Goal: Task Accomplishment & Management: Manage account settings

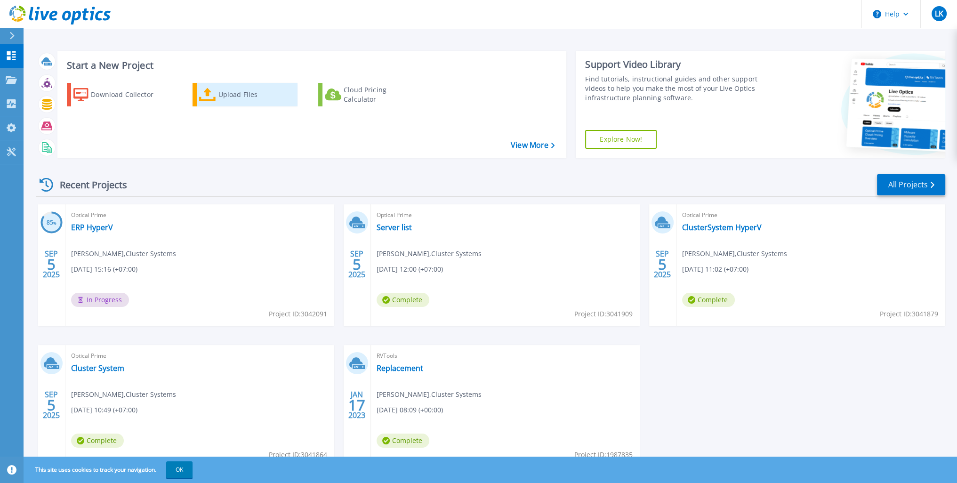
click at [234, 102] on div "Upload Files" at bounding box center [255, 94] width 75 height 19
click at [247, 37] on div "Start a New Project Download Collector Upload Files Cloud Pricing Calculator Vi…" at bounding box center [491, 246] width 934 height 493
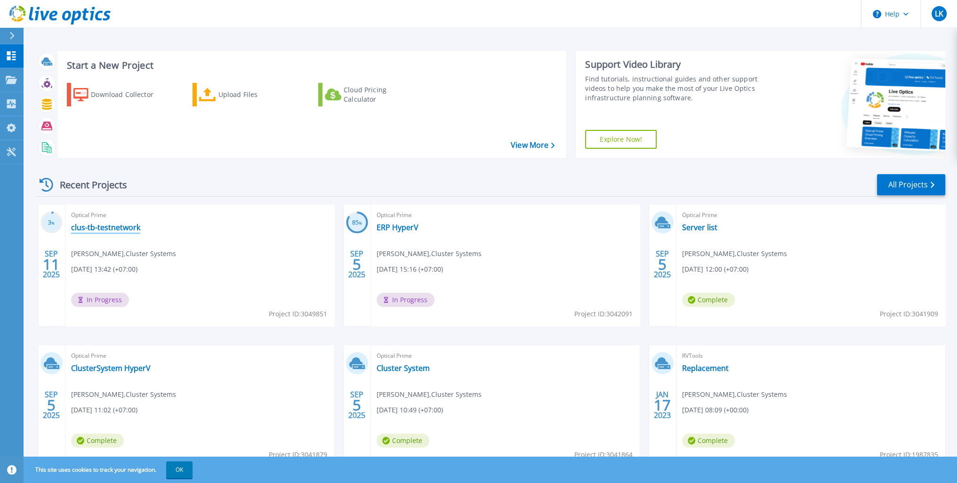
click at [117, 226] on link "clus-tb-testnetwork" at bounding box center [105, 227] width 69 height 9
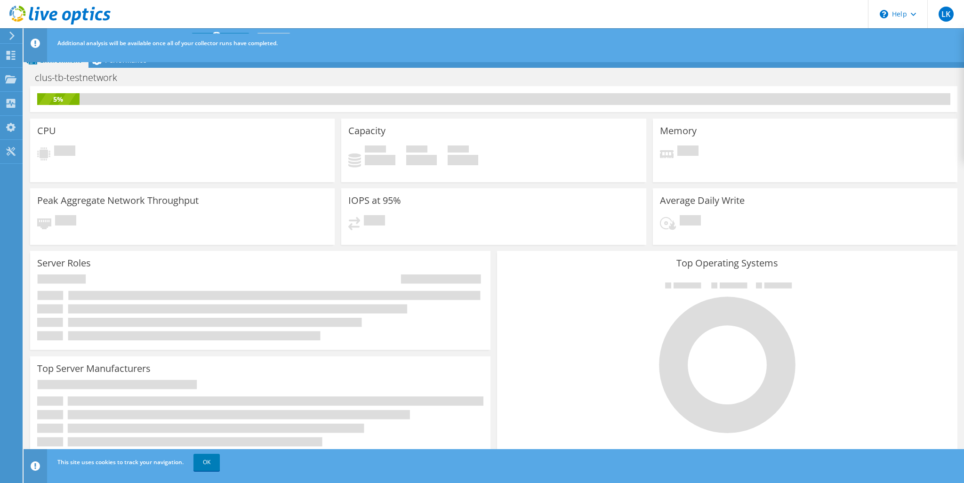
click at [251, 46] on span "Additional analysis will be available once all of your collector runs have comp…" at bounding box center [167, 43] width 220 height 8
click at [260, 115] on div "CPU Pending" at bounding box center [182, 148] width 311 height 67
click at [34, 47] on icon at bounding box center [35, 43] width 9 height 9
click at [790, 17] on header "LK End User [PERSON_NAME] [EMAIL_ADDRESS][DOMAIN_NAME] Cluster Systems My Profi…" at bounding box center [482, 14] width 964 height 28
click at [12, 36] on use at bounding box center [11, 36] width 5 height 8
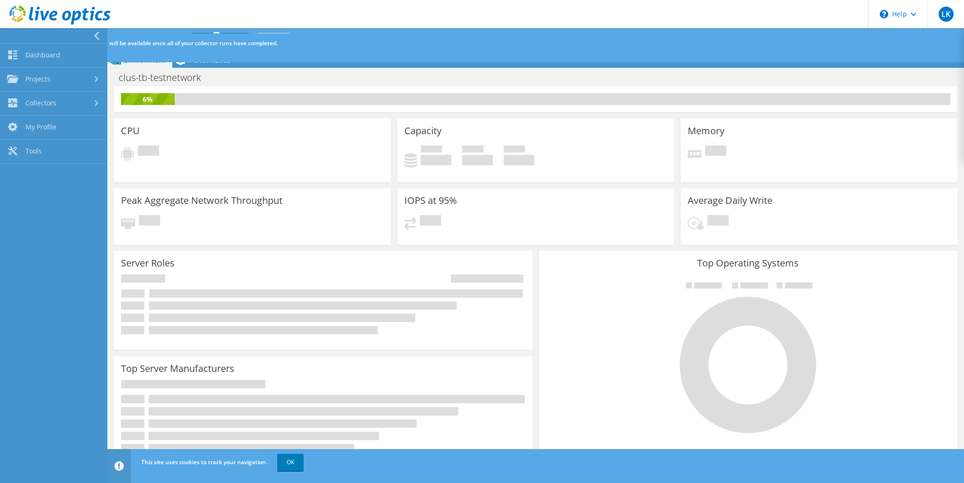
click at [84, 32] on div at bounding box center [51, 35] width 107 height 15
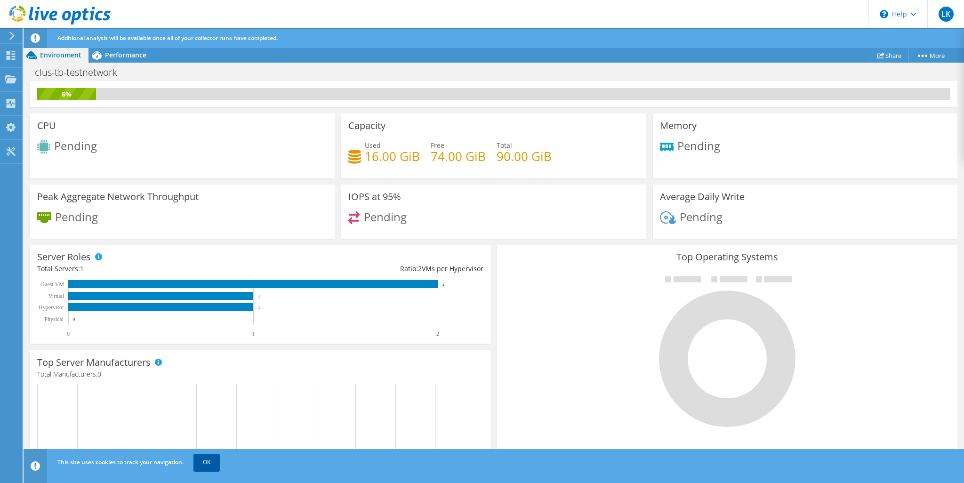
click at [210, 466] on link "OK" at bounding box center [207, 462] width 26 height 17
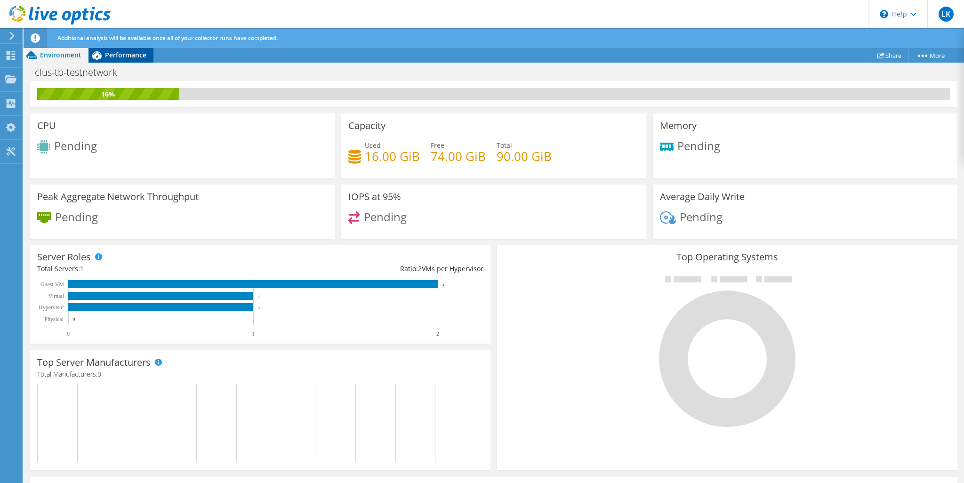
click at [123, 55] on span "Performance" at bounding box center [125, 54] width 41 height 9
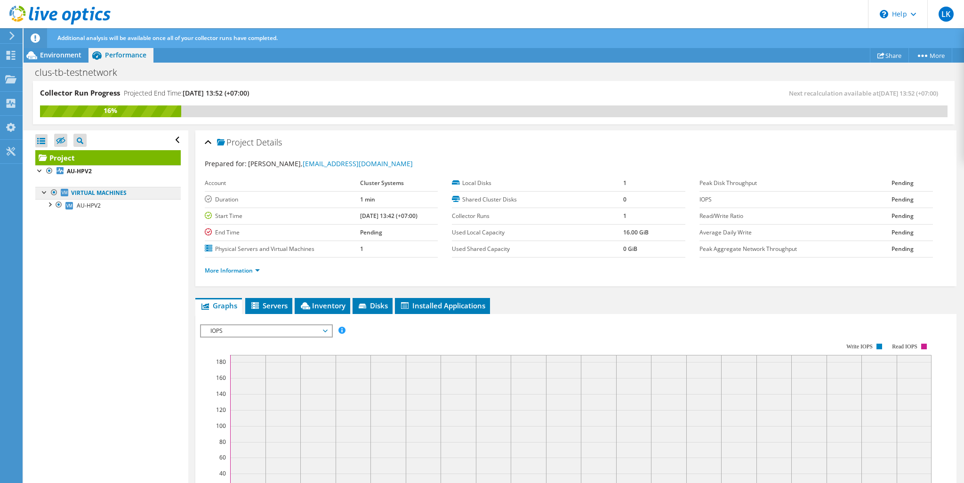
click at [118, 192] on link "Virtual Machines" at bounding box center [108, 193] width 146 height 12
click at [51, 205] on div at bounding box center [49, 203] width 9 height 9
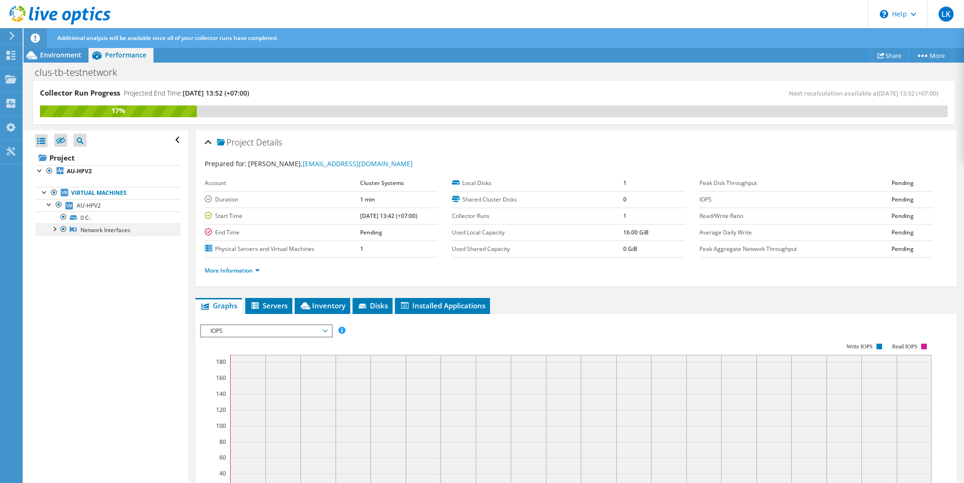
click at [54, 231] on div at bounding box center [53, 228] width 9 height 9
click at [123, 195] on link "Virtual Machines" at bounding box center [108, 193] width 146 height 12
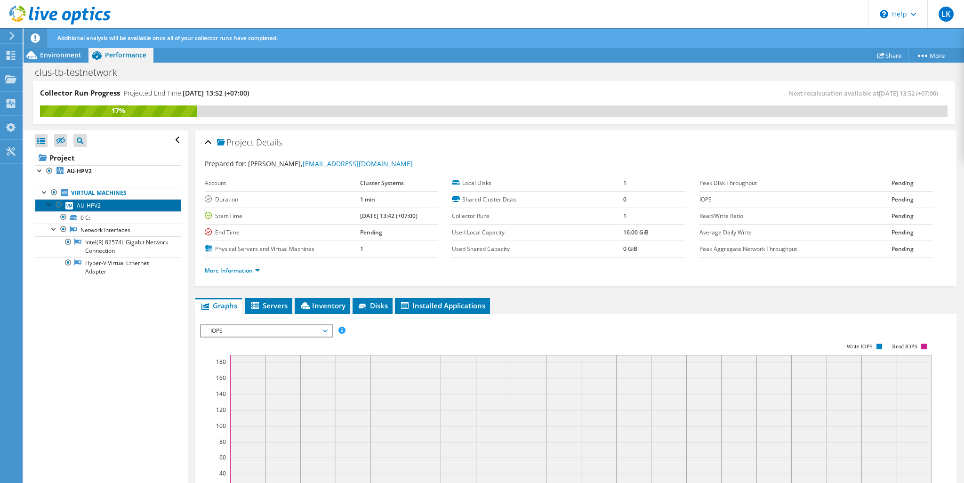
click at [120, 207] on link "AU-HPV2" at bounding box center [108, 205] width 146 height 12
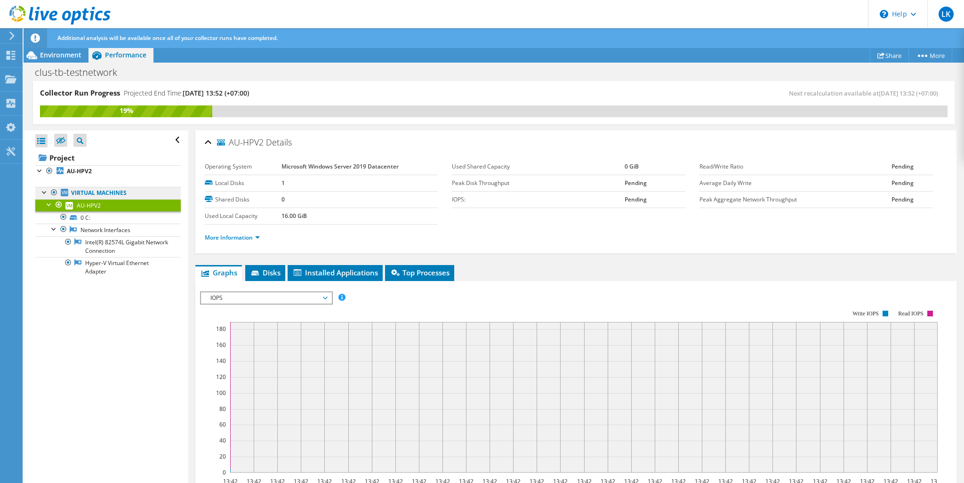
click at [128, 194] on link "Virtual Machines" at bounding box center [108, 193] width 146 height 12
click at [103, 193] on link "Virtual Machines" at bounding box center [108, 193] width 146 height 12
click at [61, 203] on div at bounding box center [58, 204] width 9 height 11
click at [57, 204] on div at bounding box center [58, 204] width 9 height 11
click at [51, 190] on div at bounding box center [53, 192] width 9 height 11
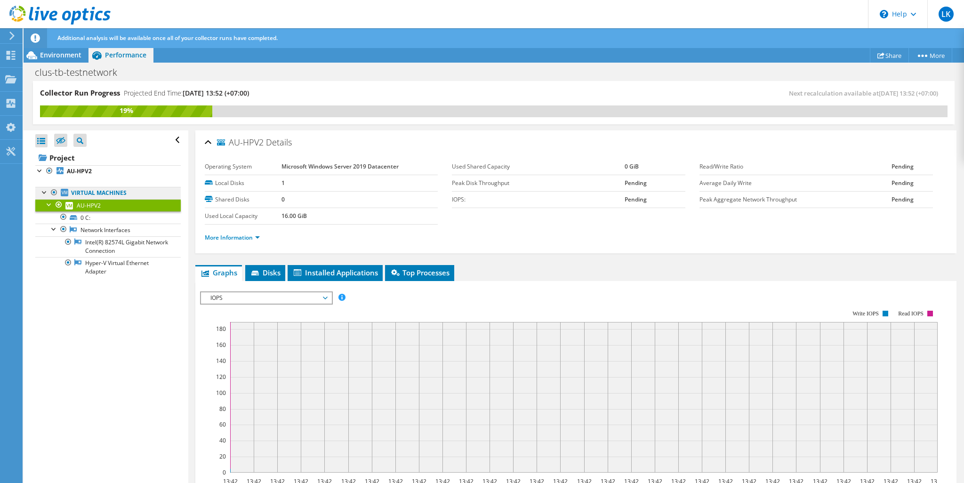
click at [109, 193] on link "Virtual Machines" at bounding box center [108, 193] width 146 height 12
click at [42, 193] on div at bounding box center [44, 191] width 9 height 9
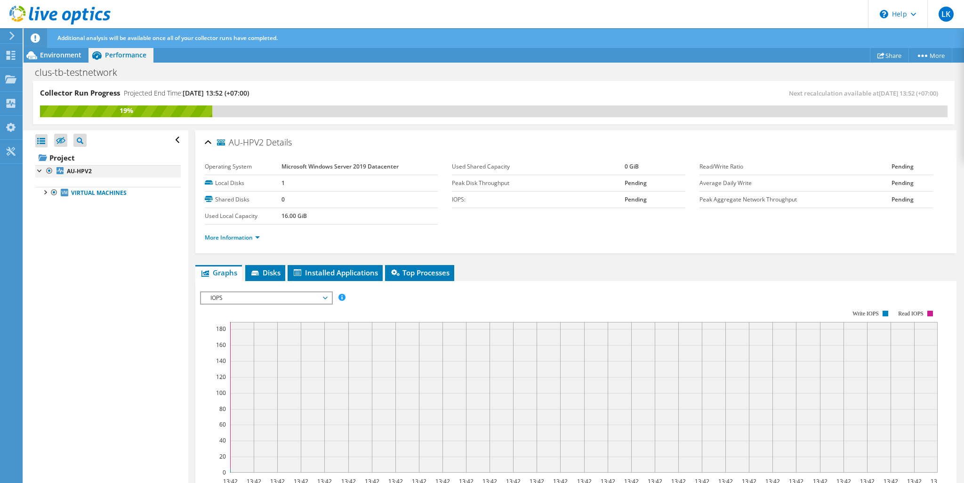
click at [41, 170] on div at bounding box center [39, 169] width 9 height 9
click at [45, 193] on div at bounding box center [44, 191] width 9 height 9
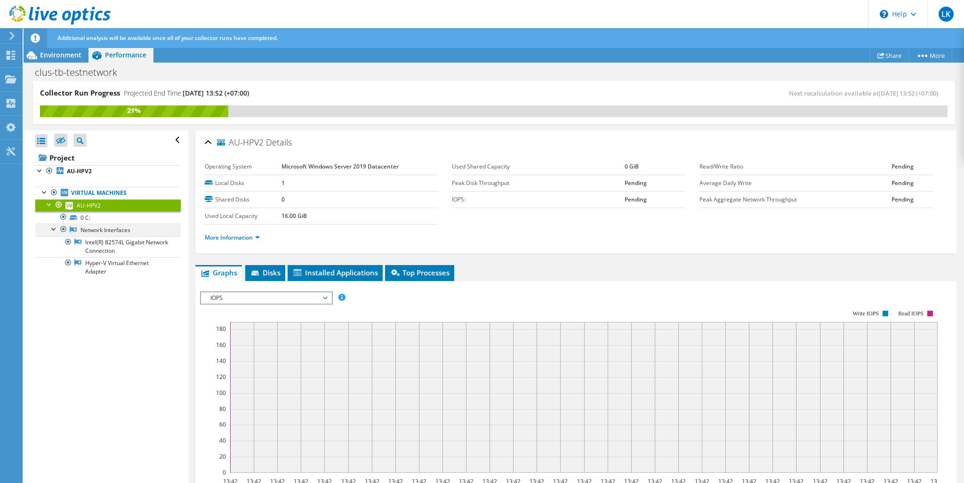
click at [53, 229] on div at bounding box center [53, 228] width 9 height 9
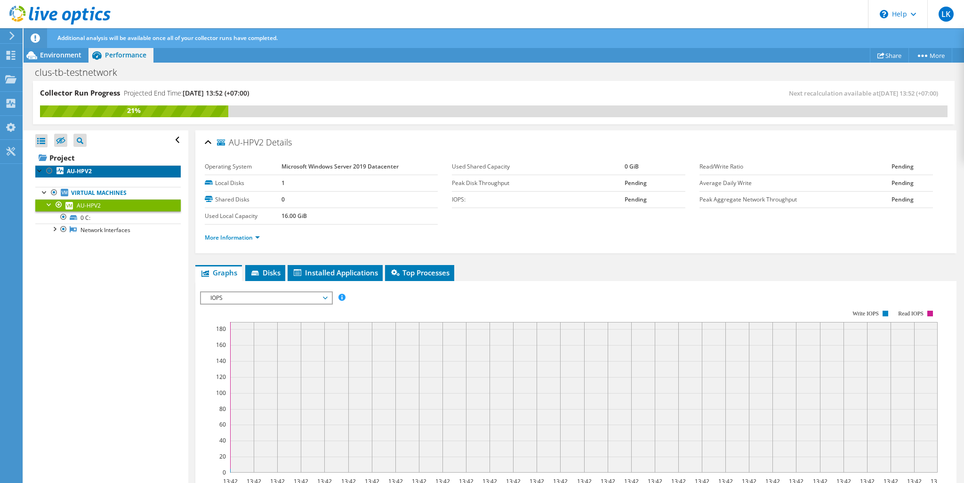
click at [97, 172] on link "AU-HPV2" at bounding box center [108, 171] width 146 height 12
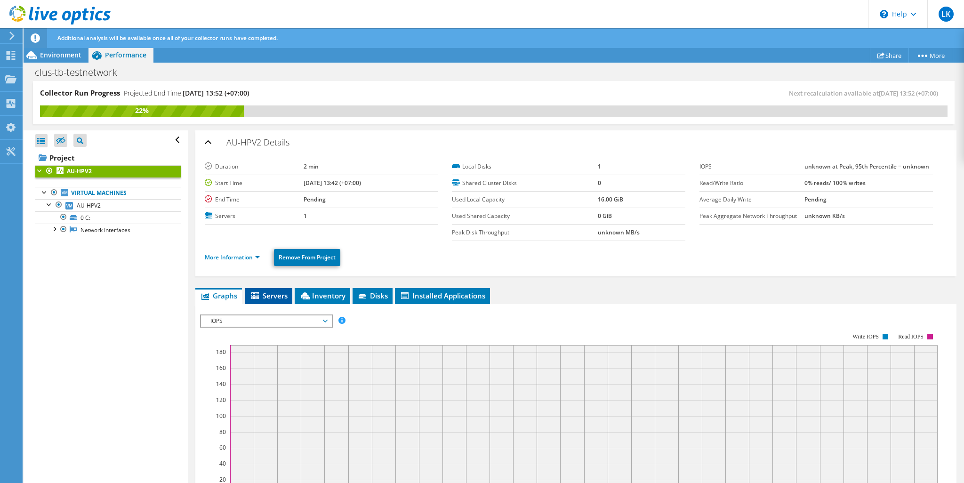
click at [278, 292] on span "Servers" at bounding box center [269, 295] width 38 height 9
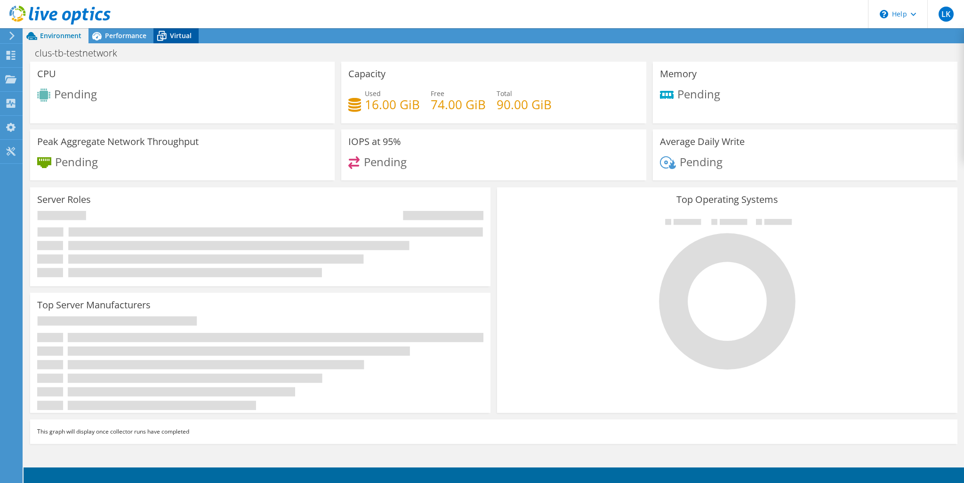
click at [188, 33] on span "Virtual" at bounding box center [181, 35] width 22 height 9
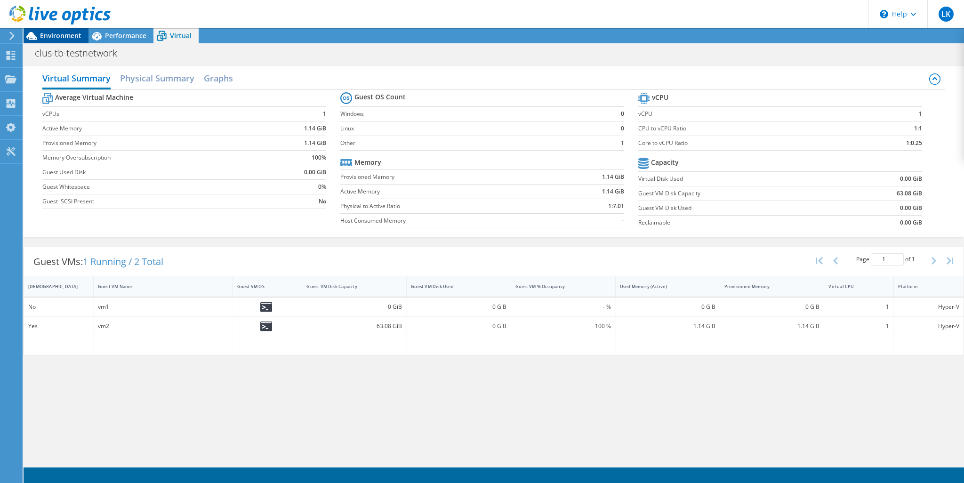
click at [48, 37] on span "Environment" at bounding box center [60, 35] width 41 height 9
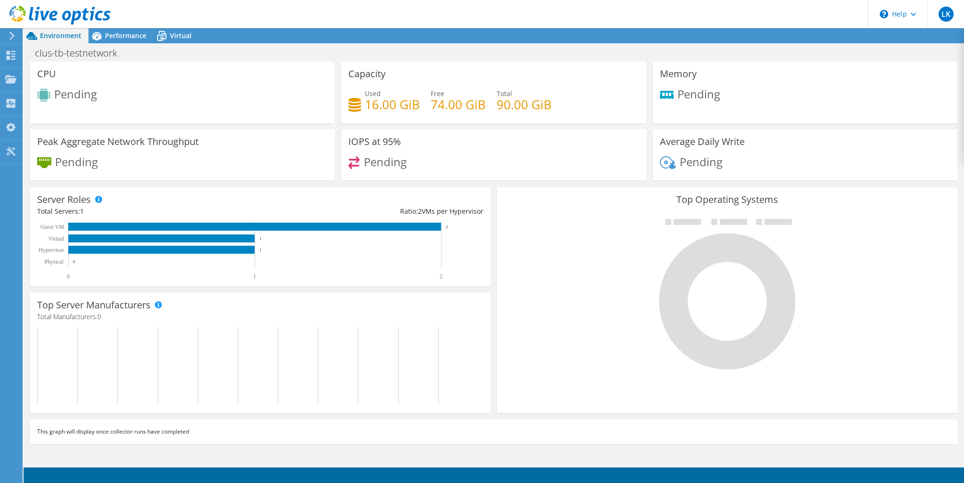
click at [35, 14] on icon at bounding box center [59, 15] width 101 height 19
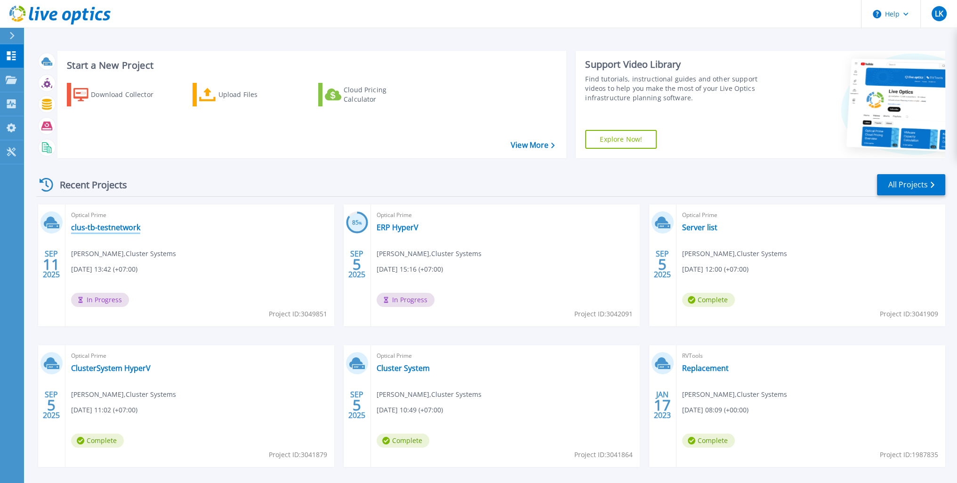
click at [101, 227] on link "clus-tb-testnetwork" at bounding box center [105, 227] width 69 height 9
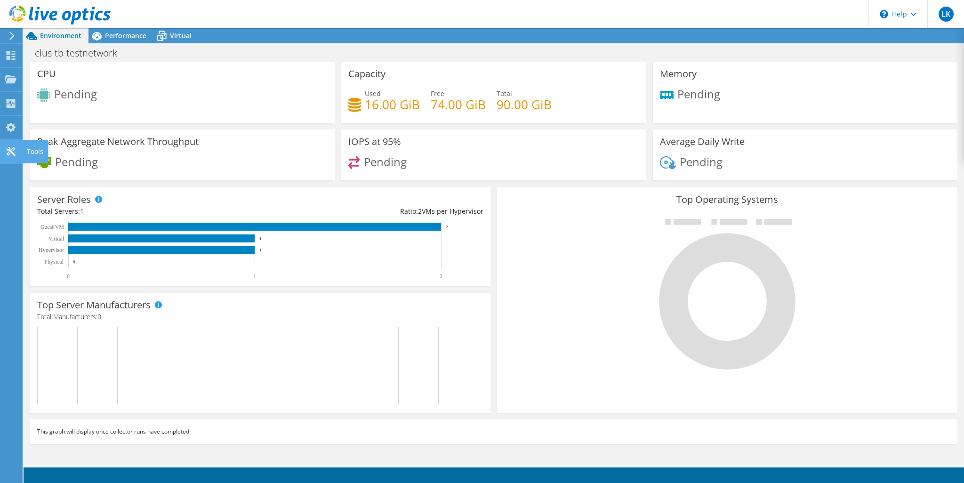
click at [7, 149] on use at bounding box center [10, 151] width 9 height 9
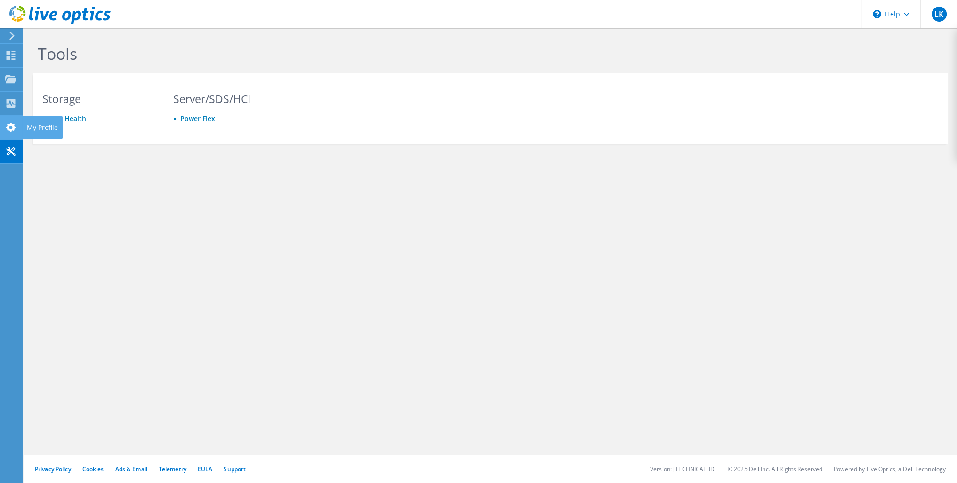
click at [8, 129] on use at bounding box center [10, 127] width 9 height 9
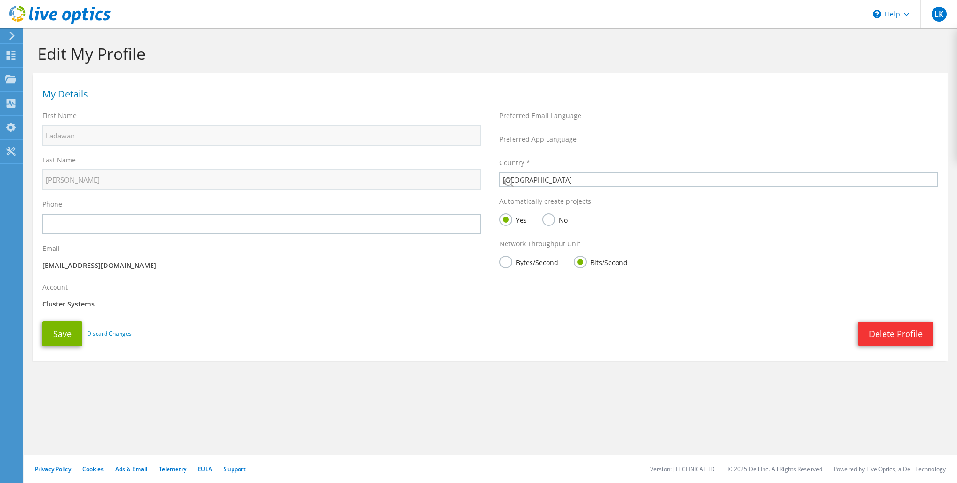
select select "210"
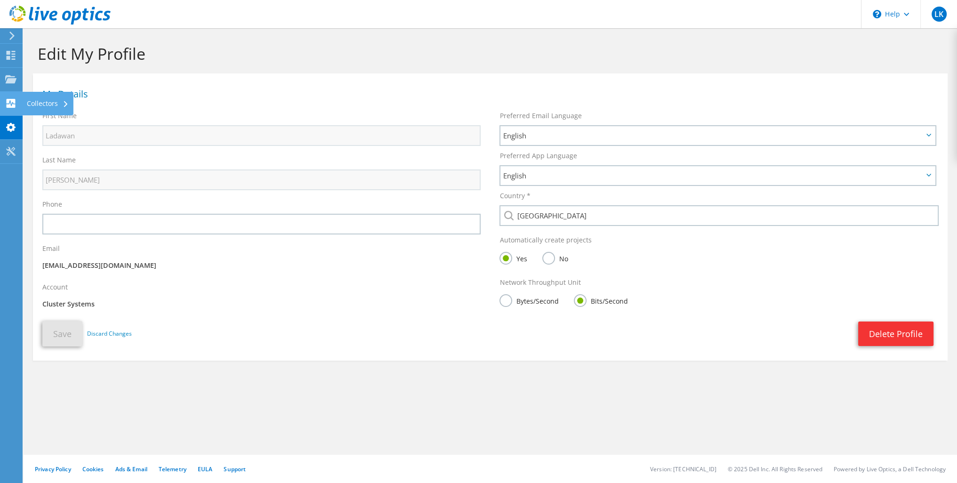
click at [9, 101] on use at bounding box center [11, 103] width 9 height 9
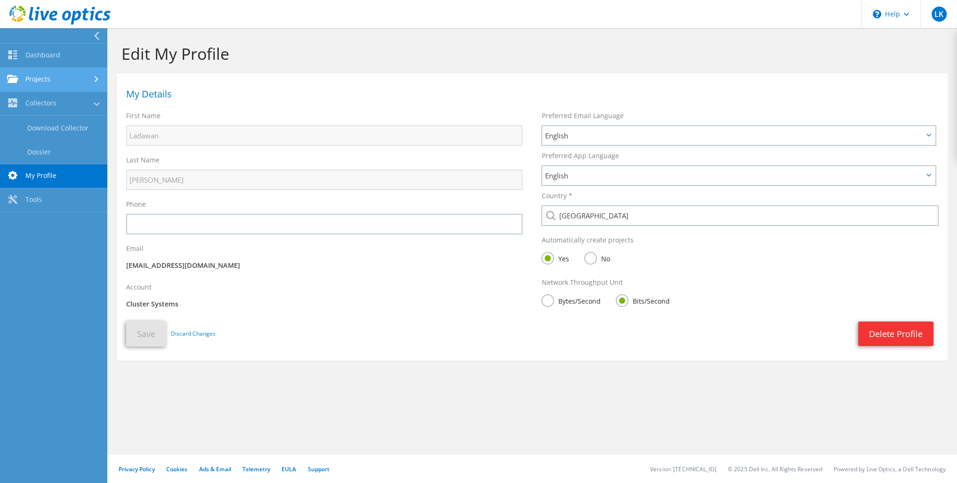
click at [53, 80] on link "Projects" at bounding box center [53, 80] width 107 height 24
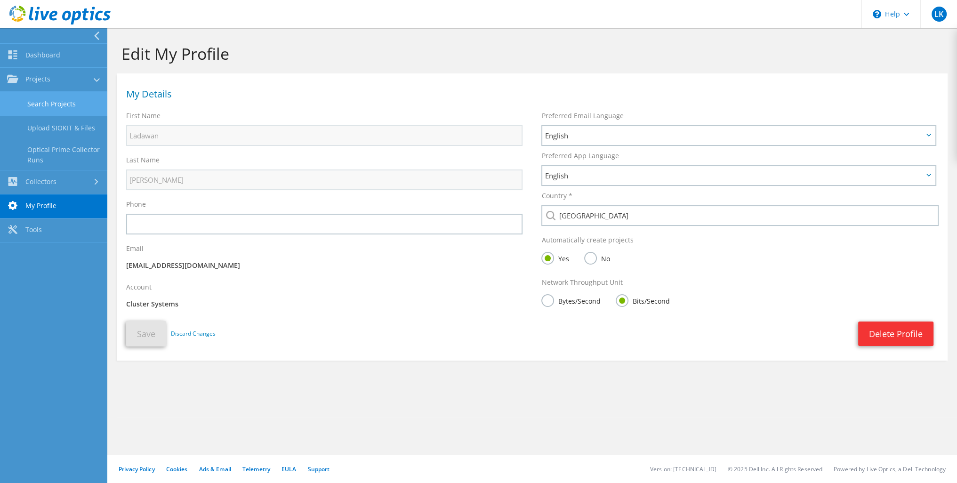
click at [47, 105] on link "Search Projects" at bounding box center [53, 104] width 107 height 24
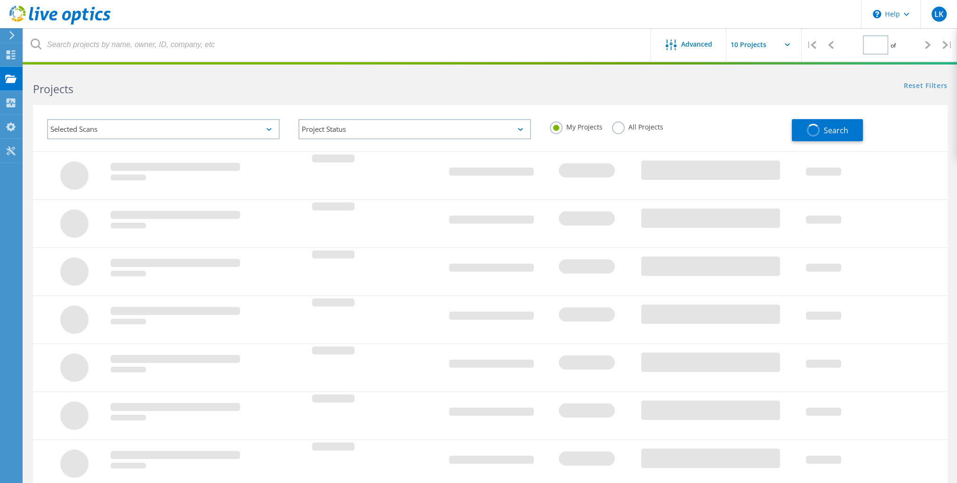
type input "1"
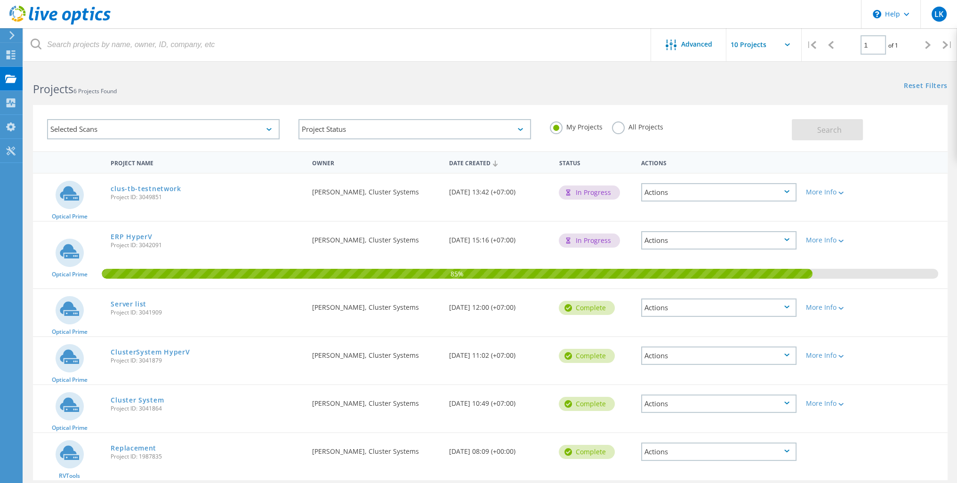
click at [667, 187] on div "Actions" at bounding box center [718, 192] width 155 height 18
click at [658, 212] on div "Delete" at bounding box center [719, 214] width 154 height 15
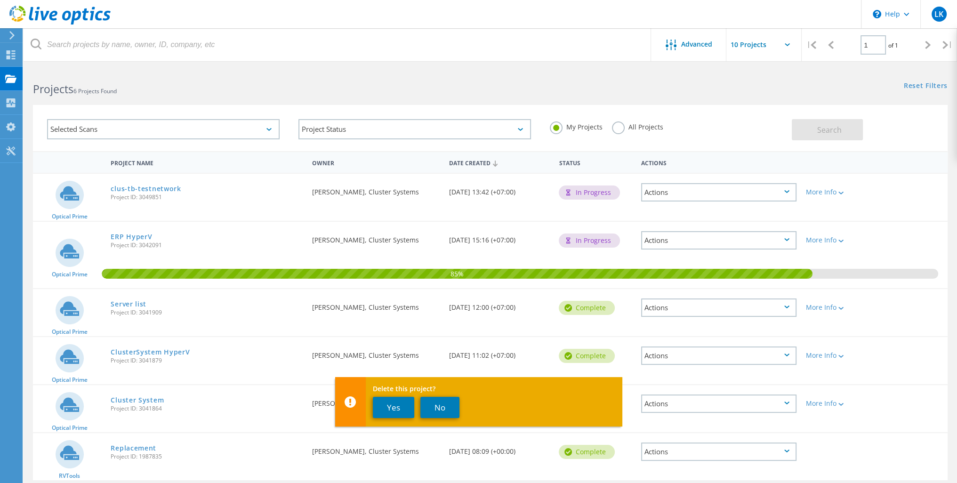
click at [200, 184] on div "clus-tb-testnetwork Project ID: 3049851" at bounding box center [206, 192] width 201 height 36
click at [423, 408] on button "No" at bounding box center [439, 407] width 39 height 21
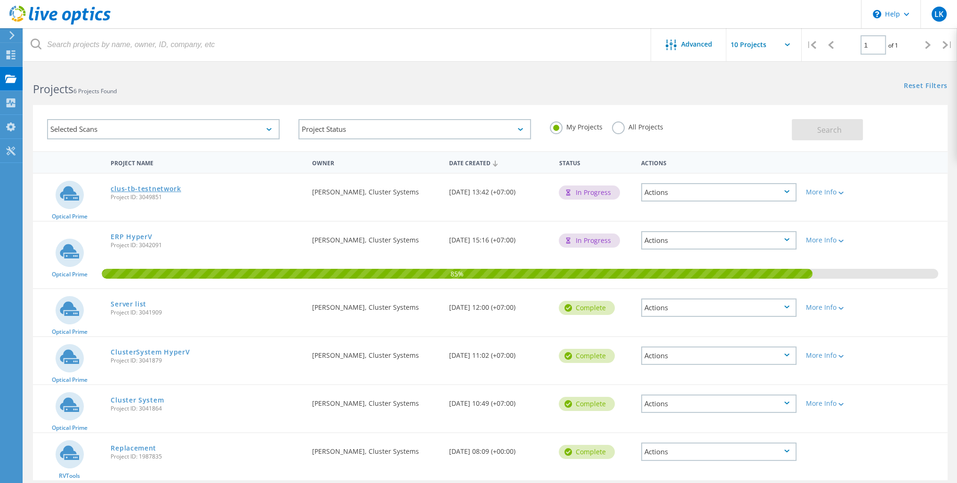
click at [172, 189] on link "clus-tb-testnetwork" at bounding box center [146, 189] width 70 height 7
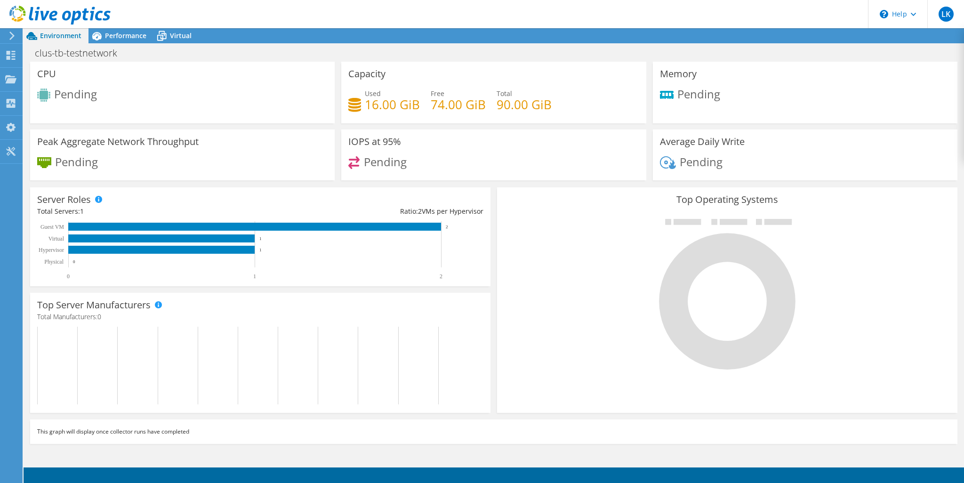
click at [13, 34] on icon at bounding box center [11, 36] width 7 height 8
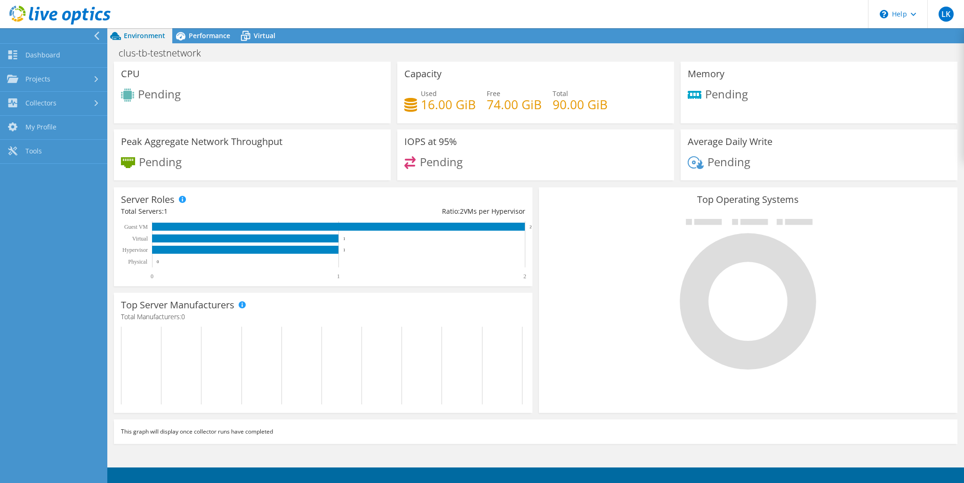
click at [75, 39] on div at bounding box center [51, 35] width 107 height 15
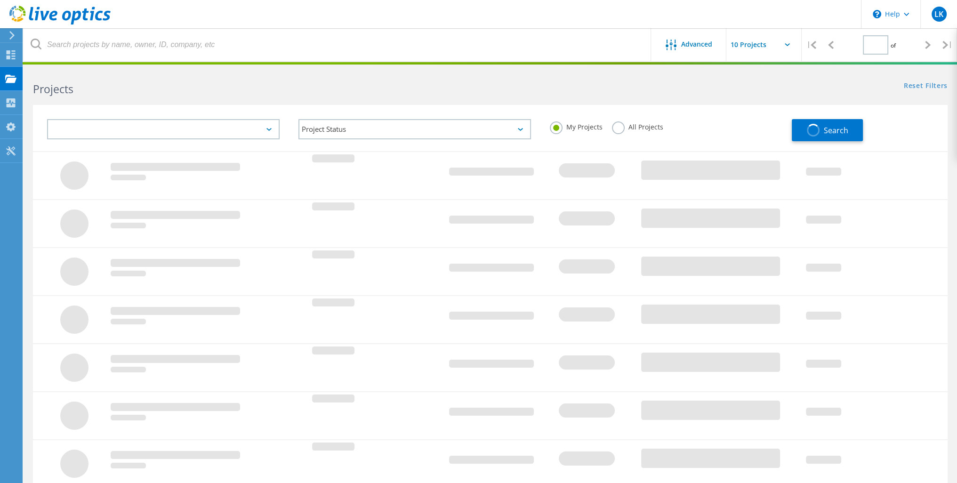
type input "1"
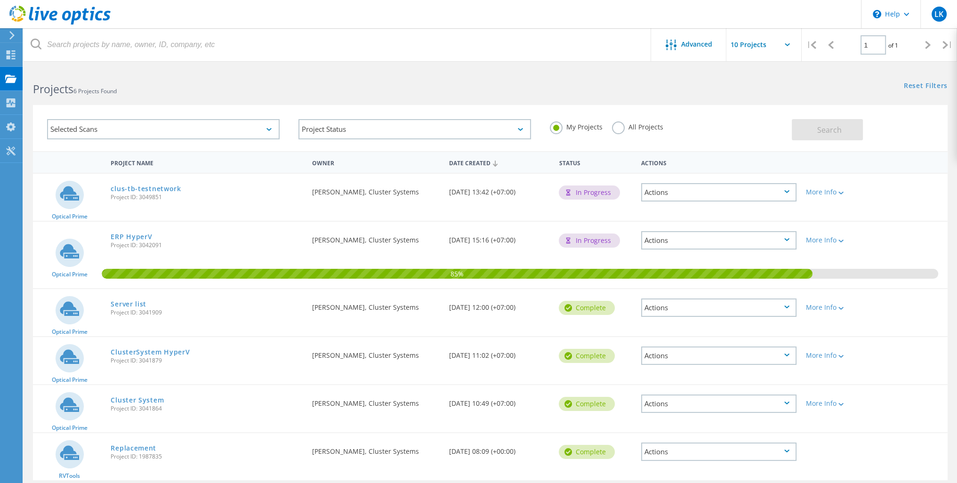
click at [687, 189] on div "Actions" at bounding box center [718, 192] width 155 height 18
click at [654, 214] on div "Delete" at bounding box center [719, 214] width 154 height 15
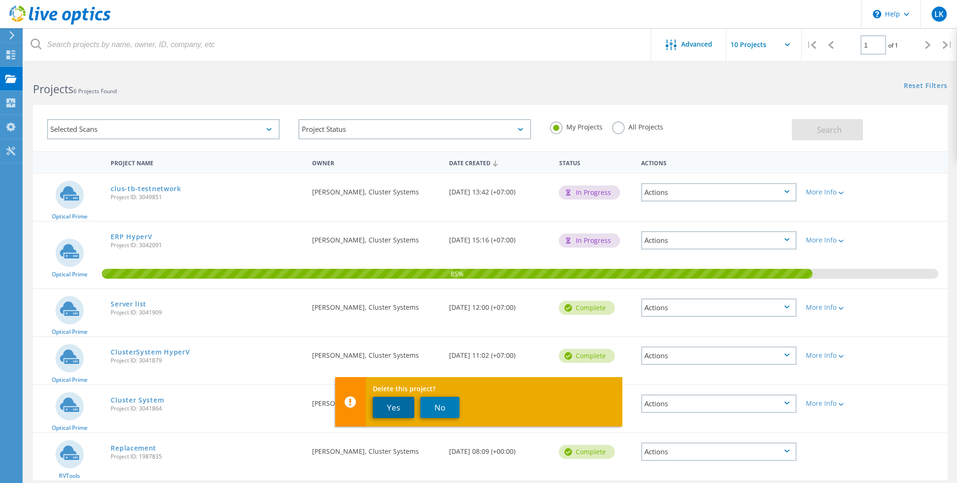
click at [396, 412] on button "Yes" at bounding box center [393, 407] width 41 height 21
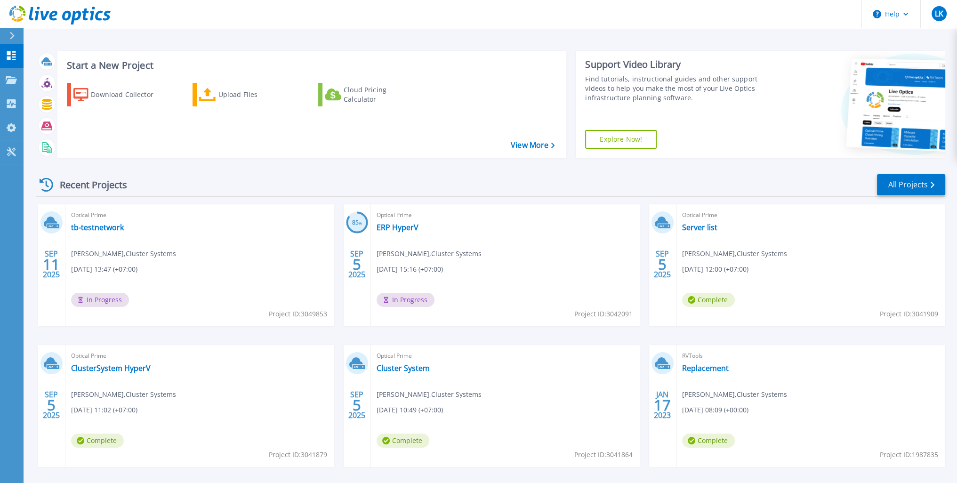
click at [31, 17] on icon at bounding box center [31, 13] width 4 height 13
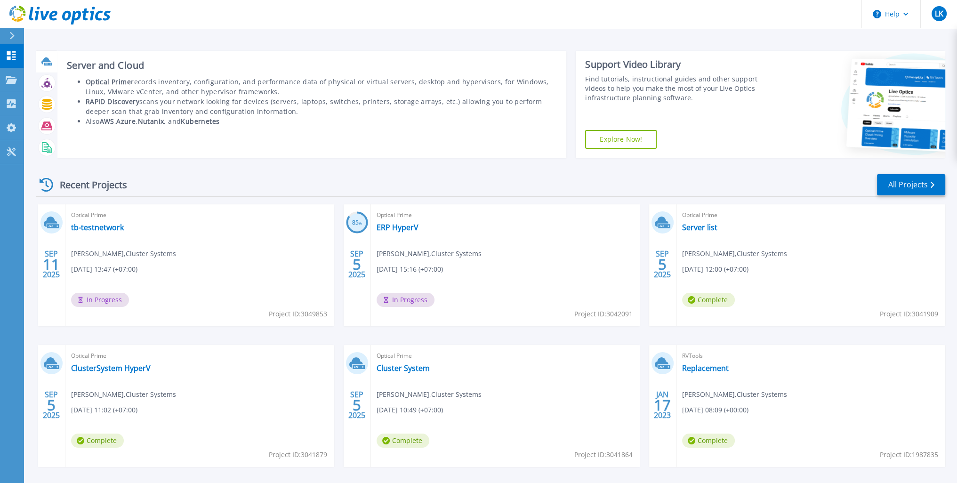
click at [45, 64] on icon at bounding box center [48, 64] width 8 height 3
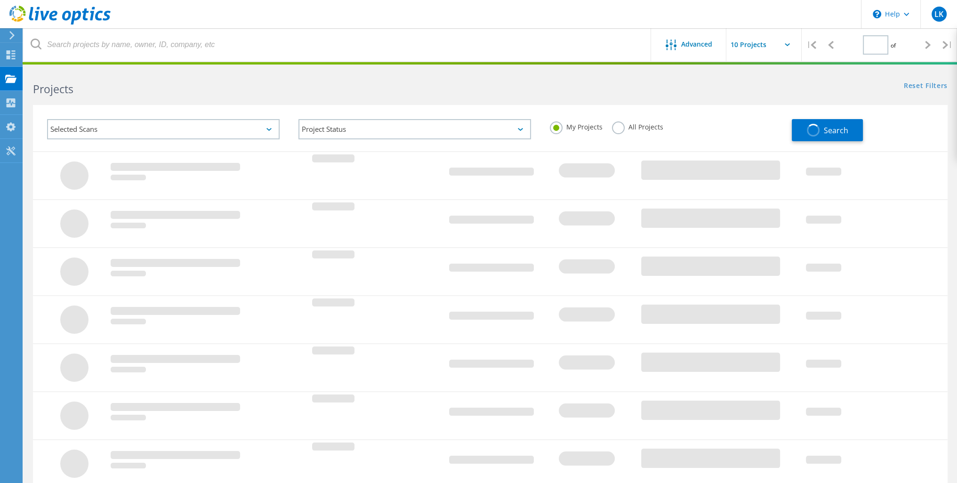
type input "1"
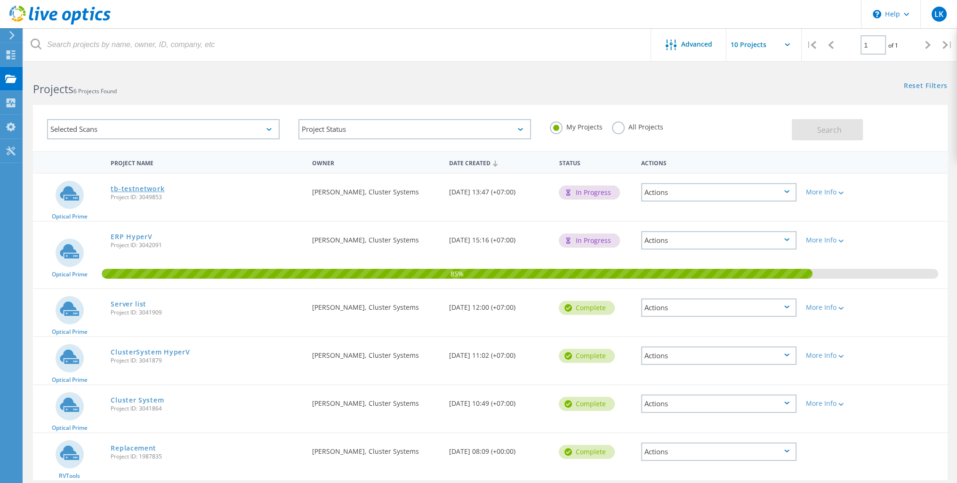
click at [141, 188] on link "tb-testnetwork" at bounding box center [138, 189] width 54 height 7
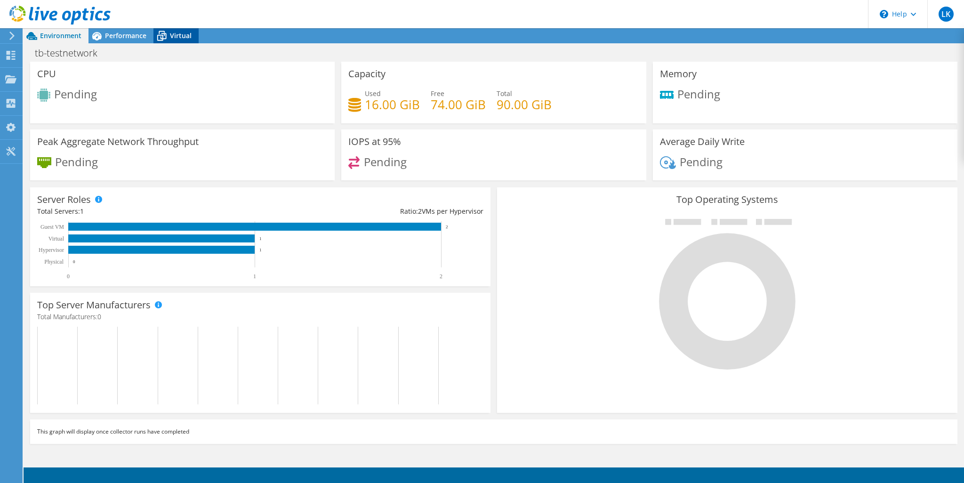
click at [177, 34] on span "Virtual" at bounding box center [181, 35] width 22 height 9
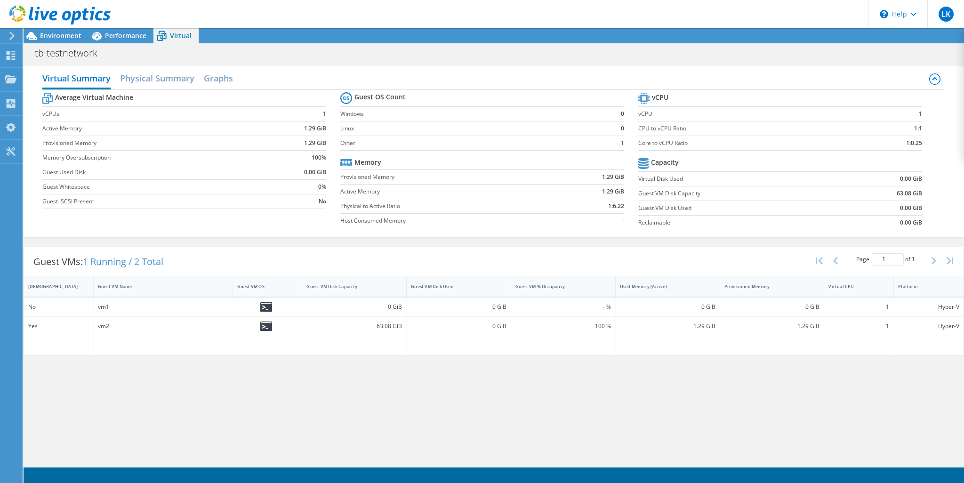
click at [145, 326] on div "vm2" at bounding box center [163, 326] width 130 height 10
click at [510, 323] on div "0 GiB" at bounding box center [459, 326] width 105 height 19
click at [494, 323] on div "0 GiB" at bounding box center [459, 326] width 96 height 10
drag, startPoint x: 271, startPoint y: 328, endPoint x: 315, endPoint y: 333, distance: 43.6
click at [315, 333] on div "Yes vm2 63.08 GiB 0 GiB 100 % 1.29 GiB 1.29 GiB 1 Hyper-V" at bounding box center [494, 326] width 940 height 19
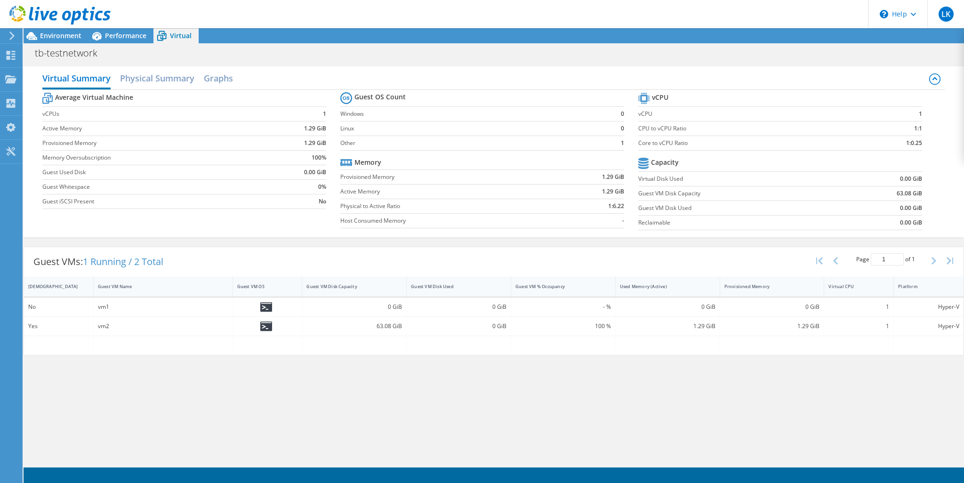
drag, startPoint x: 265, startPoint y: 324, endPoint x: 242, endPoint y: 323, distance: 23.6
click at [242, 323] on div at bounding box center [267, 326] width 61 height 10
drag, startPoint x: 274, startPoint y: 298, endPoint x: 311, endPoint y: 311, distance: 39.0
click at [283, 301] on div at bounding box center [268, 307] width 70 height 19
drag, startPoint x: 386, startPoint y: 320, endPoint x: 427, endPoint y: 336, distance: 44.0
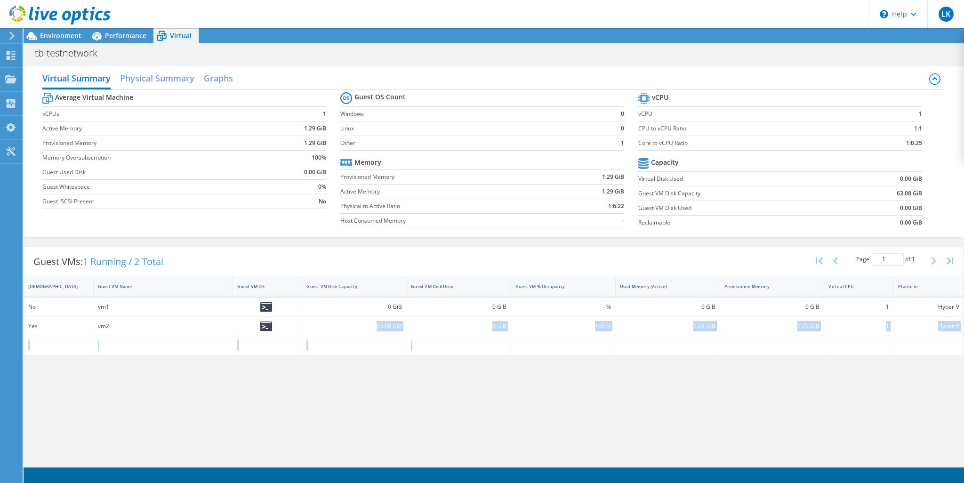
click at [427, 336] on div "No vm1 0 GiB 0 GiB - % 0 GiB 0 GiB 1 Hyper-V Yes vm2 63.08 GiB 0 GiB 100 % 1.29…" at bounding box center [494, 326] width 940 height 57
click at [463, 331] on div "0 GiB" at bounding box center [459, 326] width 105 height 19
drag, startPoint x: 94, startPoint y: 303, endPoint x: 139, endPoint y: 328, distance: 51.9
click at [138, 328] on div "No vm1 0 GiB 0 GiB - % 0 GiB 0 GiB 1 Hyper-V Yes vm2 63.08 GiB 0 GiB 100 % 1.29…" at bounding box center [494, 326] width 940 height 57
drag, startPoint x: 156, startPoint y: 337, endPoint x: 161, endPoint y: 337, distance: 5.2
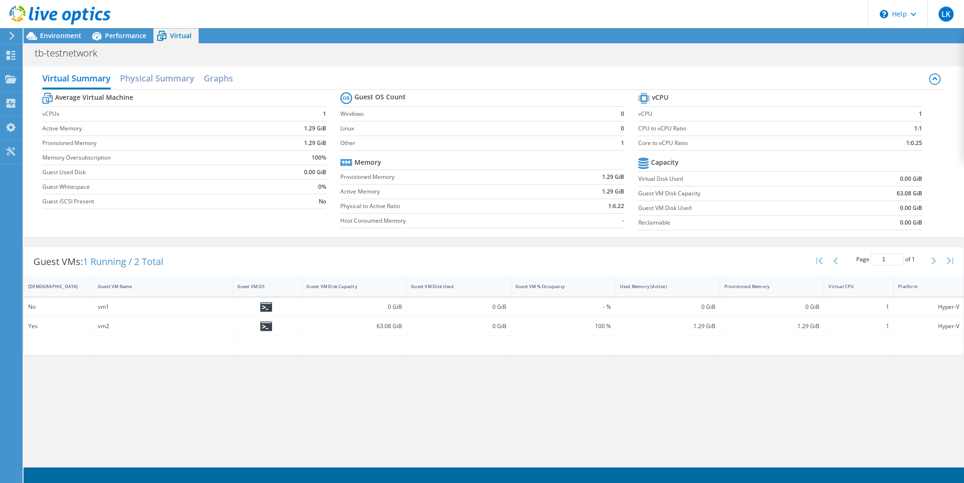
click at [156, 337] on div at bounding box center [163, 345] width 139 height 19
click at [267, 329] on icon at bounding box center [266, 327] width 12 height 10
click at [192, 128] on label "Active Memory" at bounding box center [156, 128] width 228 height 9
click at [162, 69] on h2 "Physical Summary" at bounding box center [157, 79] width 74 height 21
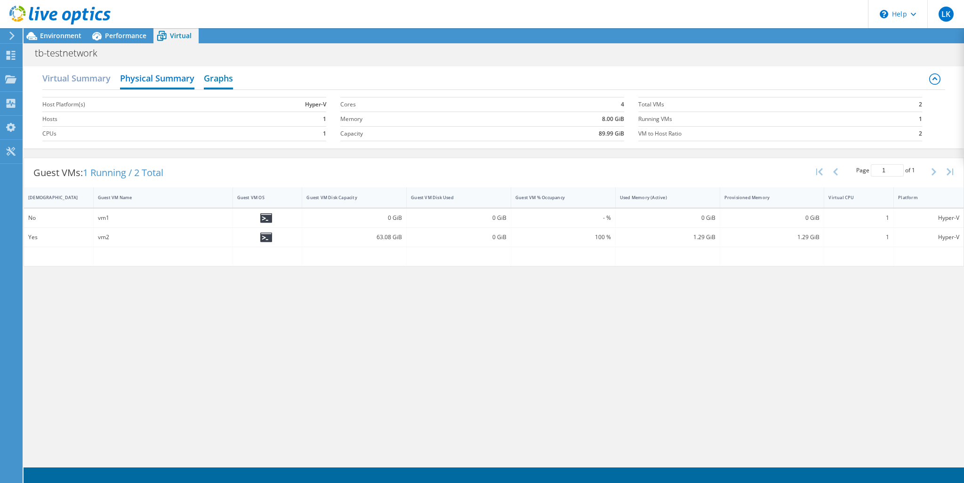
click at [217, 81] on h2 "Graphs" at bounding box center [218, 79] width 29 height 21
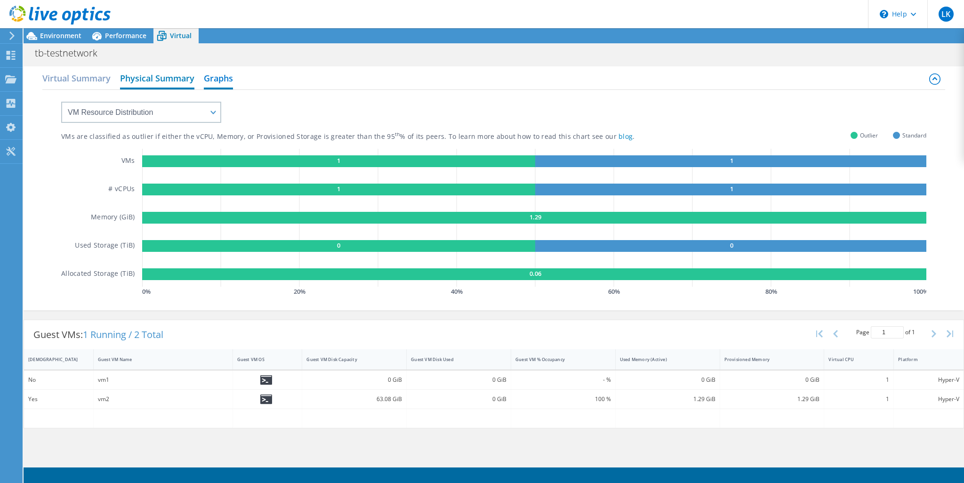
click at [146, 81] on h2 "Physical Summary" at bounding box center [157, 79] width 74 height 21
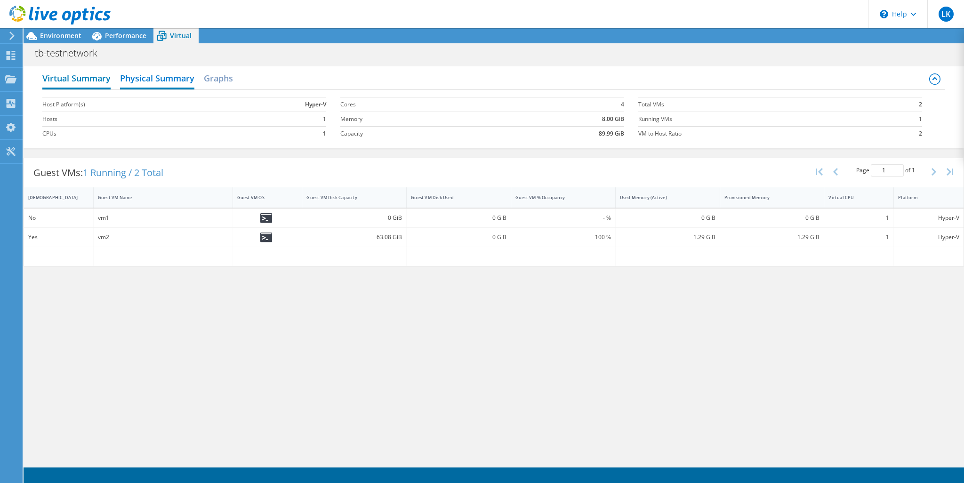
click at [91, 75] on h2 "Virtual Summary" at bounding box center [76, 79] width 68 height 21
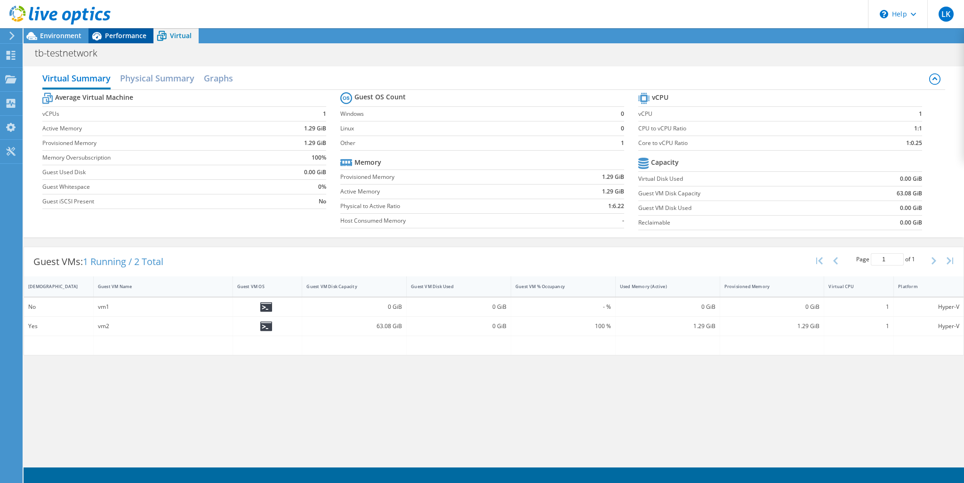
click at [128, 42] on div "Performance" at bounding box center [121, 35] width 65 height 15
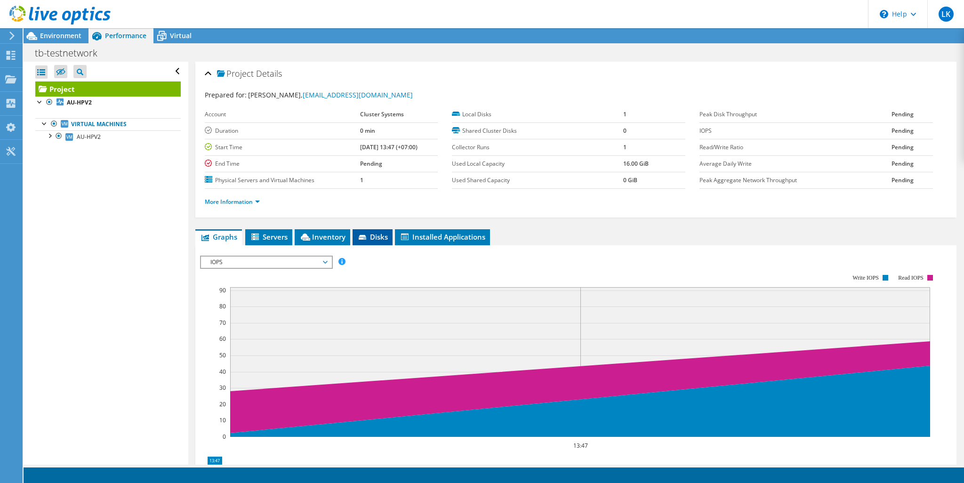
click at [379, 234] on span "Disks" at bounding box center [372, 236] width 31 height 9
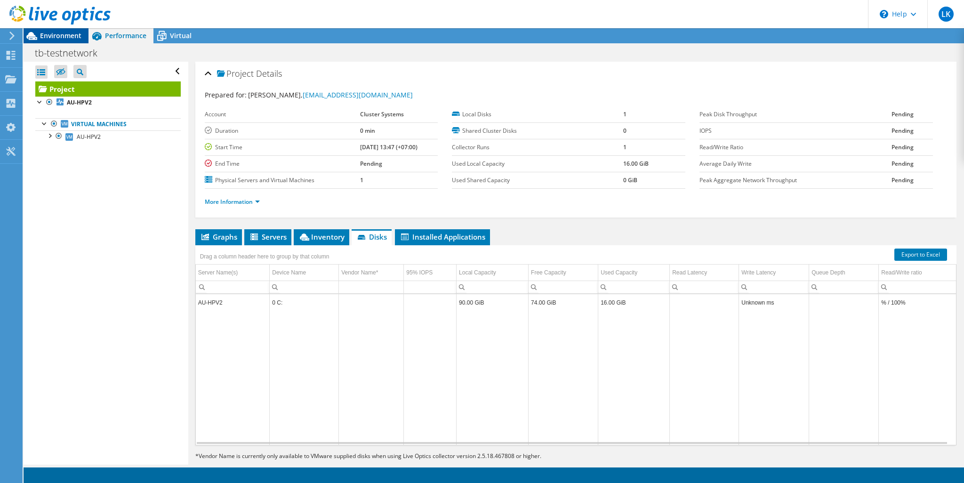
click at [65, 33] on span "Environment" at bounding box center [60, 35] width 41 height 9
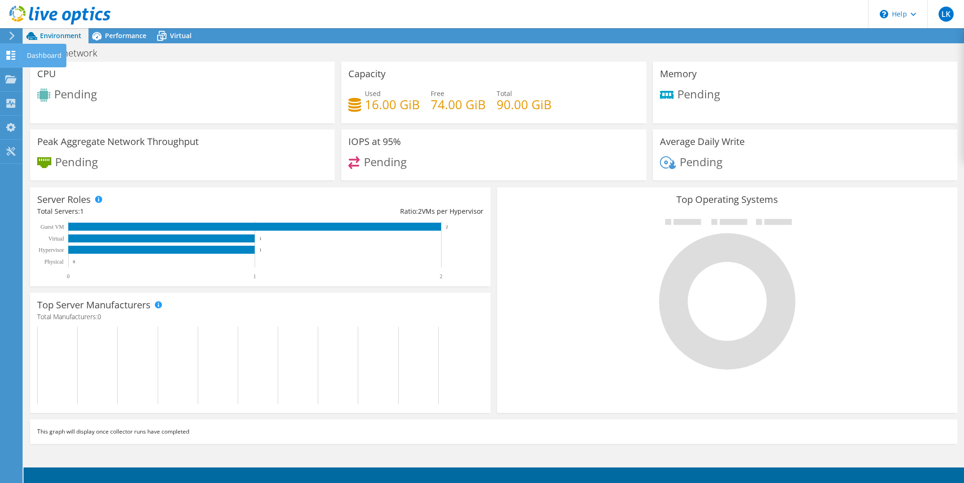
click at [16, 51] on icon at bounding box center [10, 55] width 11 height 9
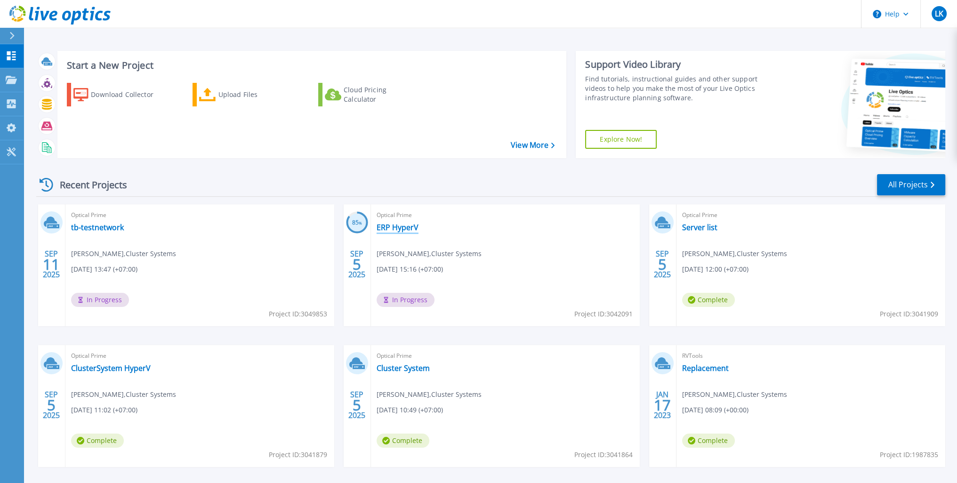
click at [393, 228] on link "ERP HyperV" at bounding box center [398, 227] width 42 height 9
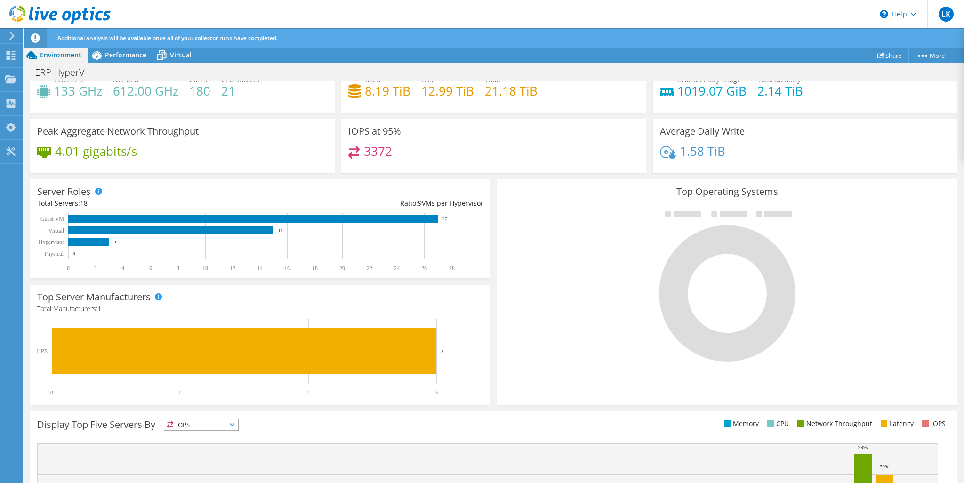
scroll to position [47, 0]
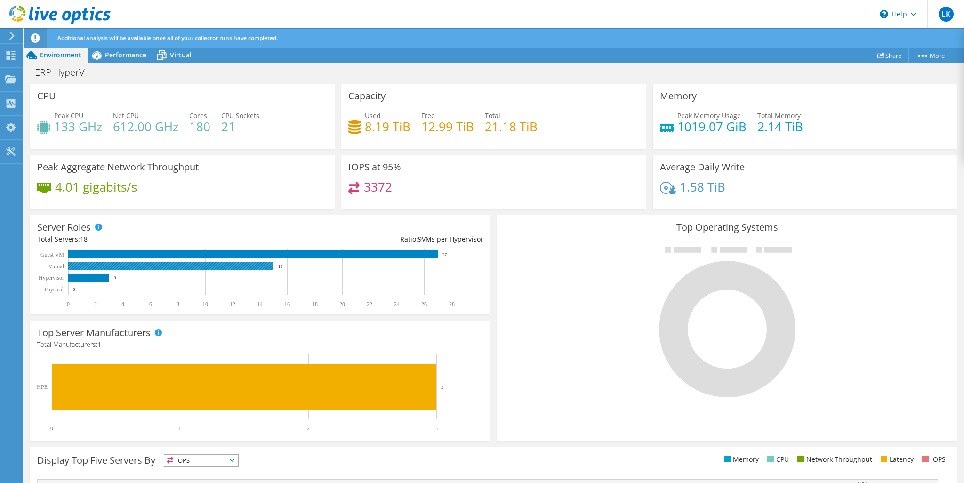
click at [162, 266] on rect at bounding box center [170, 266] width 205 height 8
click at [173, 60] on div "Virtual" at bounding box center [176, 55] width 45 height 15
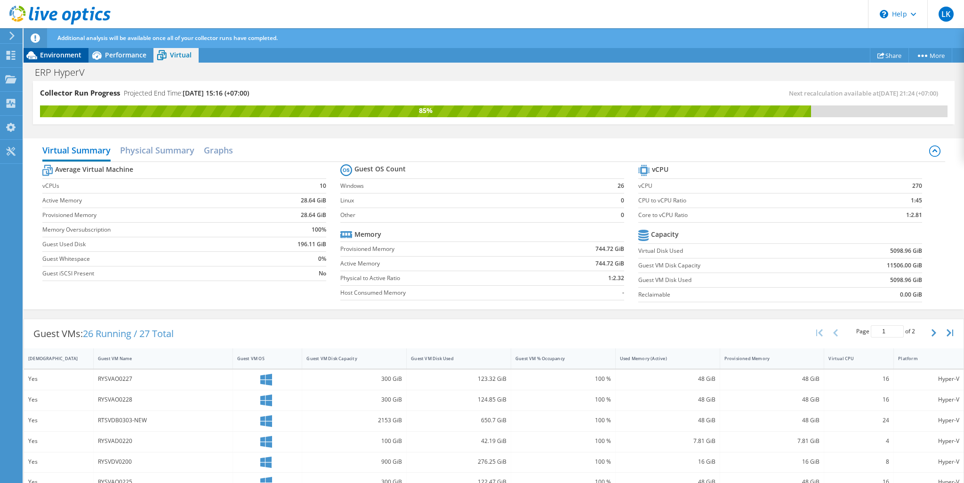
click at [60, 52] on span "Environment" at bounding box center [60, 54] width 41 height 9
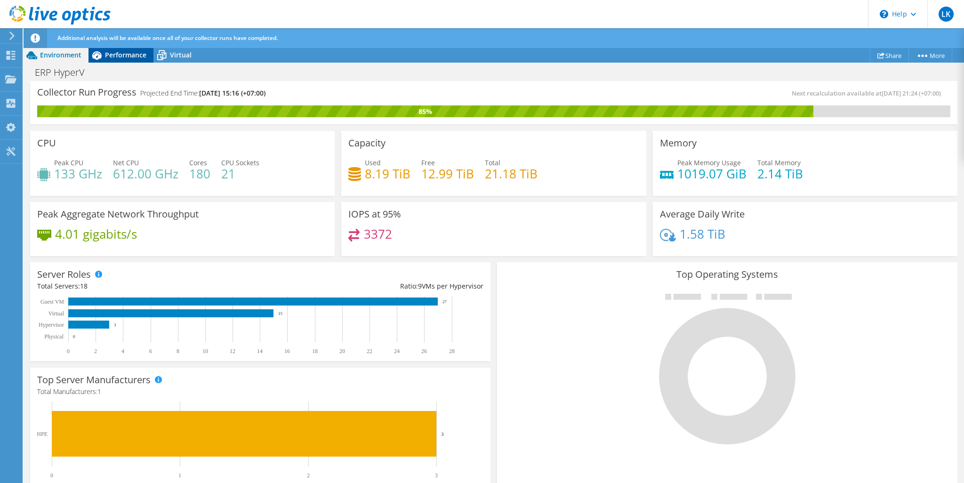
click at [125, 57] on span "Performance" at bounding box center [125, 54] width 41 height 9
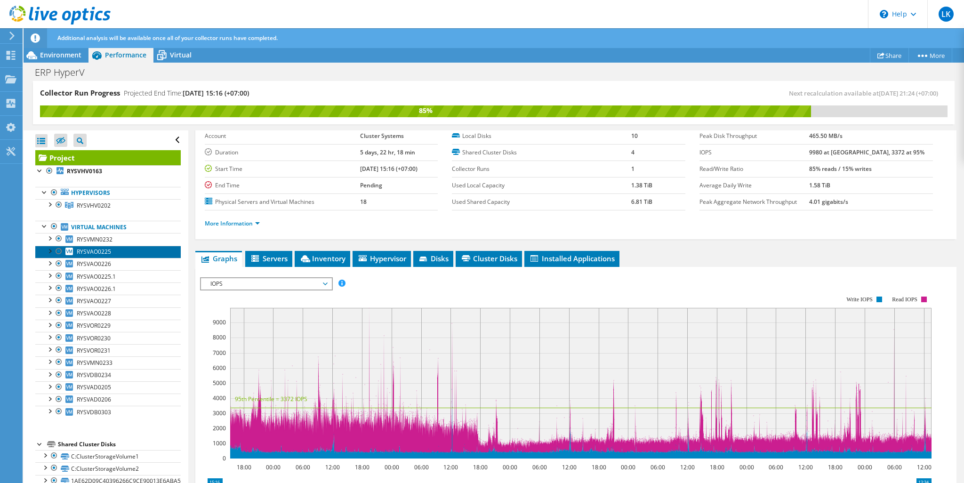
click at [128, 251] on link "RYSVAO0225" at bounding box center [108, 252] width 146 height 12
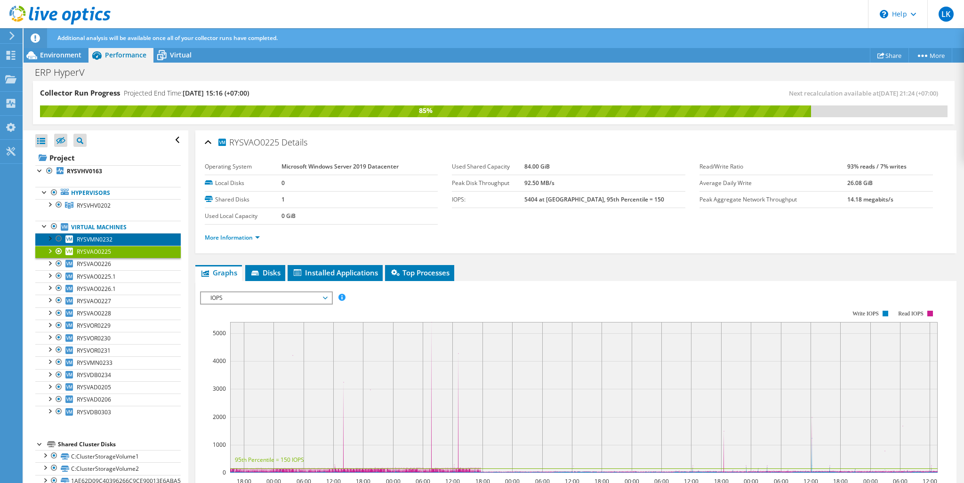
click at [121, 234] on link "RYSVMN0232" at bounding box center [108, 239] width 146 height 12
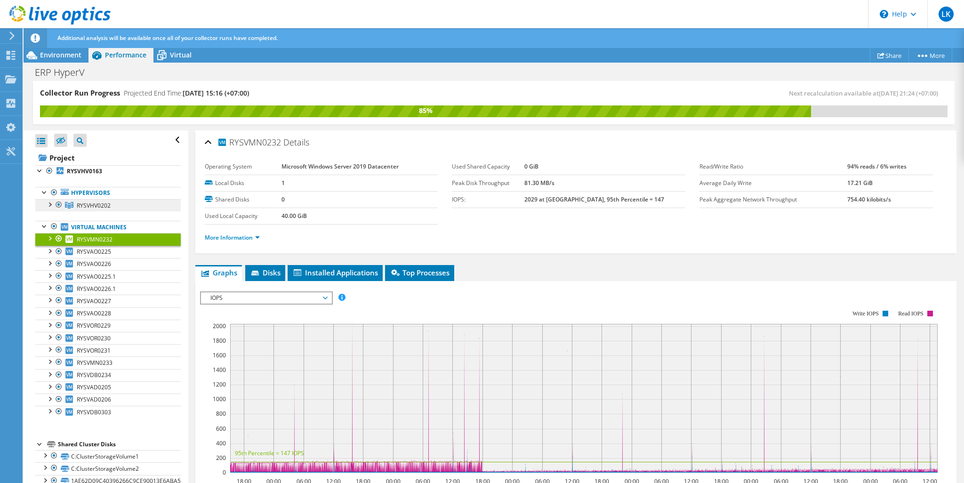
click at [108, 206] on span "RYSVHV0202" at bounding box center [94, 206] width 34 height 8
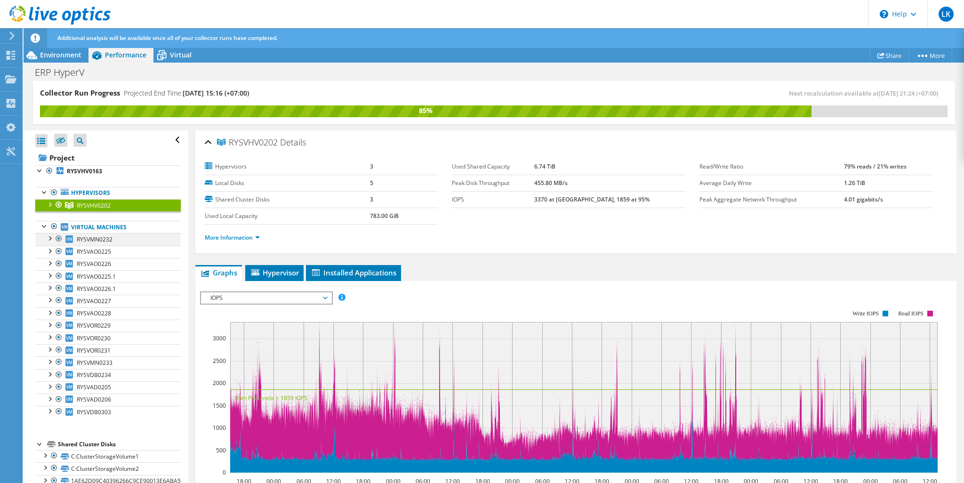
click at [48, 240] on div at bounding box center [49, 237] width 9 height 9
click at [175, 49] on div "Virtual" at bounding box center [176, 55] width 45 height 15
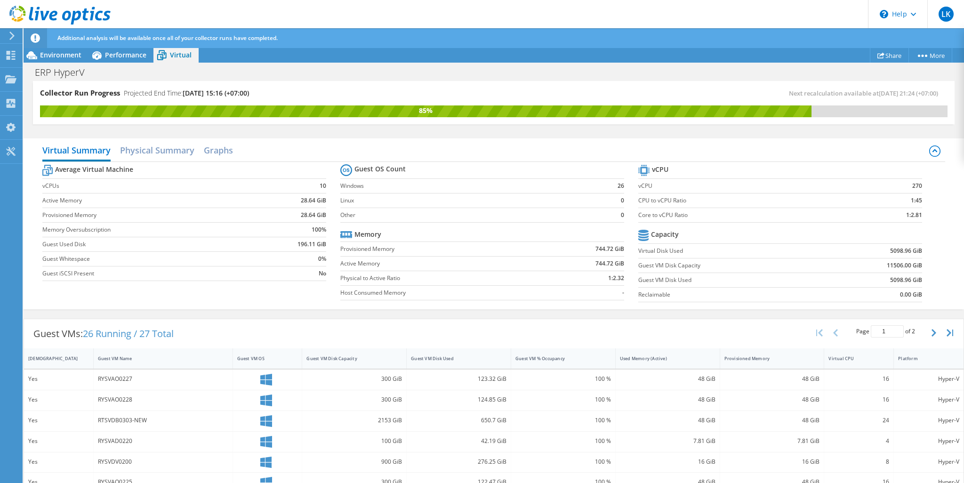
scroll to position [192, 0]
click at [663, 332] on div "Guest VMs: 26 Running / 27 Total Page 1 of 2 5 rows 10 rows 20 rows 25 rows 50 …" at bounding box center [494, 333] width 940 height 29
click at [932, 333] on icon "button" at bounding box center [934, 333] width 5 height 8
click at [834, 332] on button "button" at bounding box center [837, 333] width 16 height 18
type input "1"
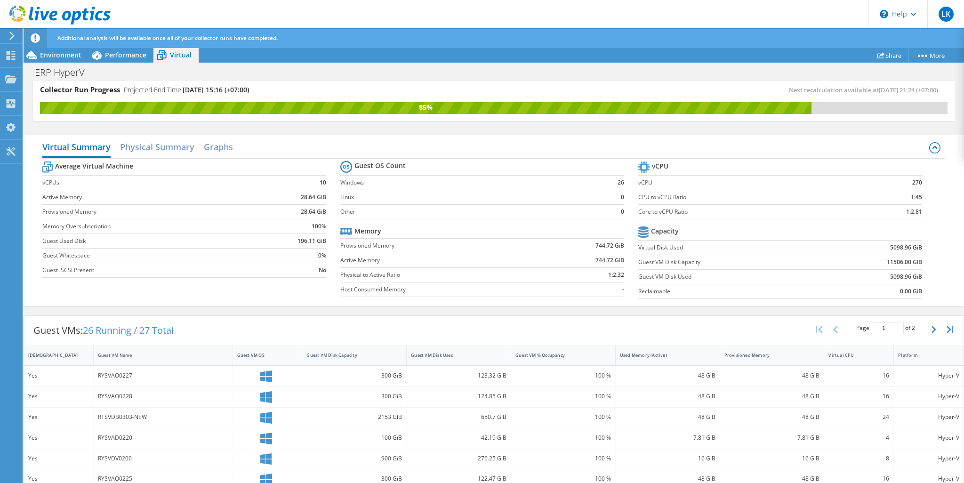
scroll to position [0, 0]
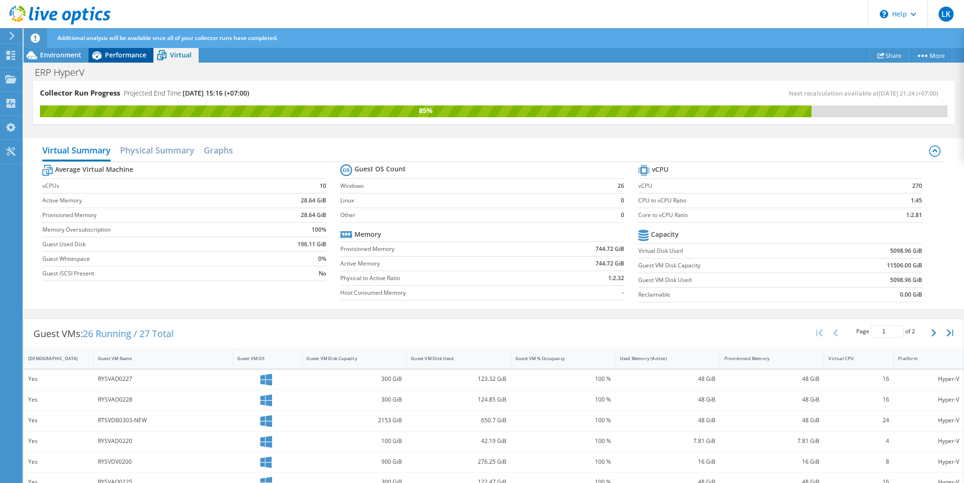
click at [119, 58] on span "Performance" at bounding box center [125, 54] width 41 height 9
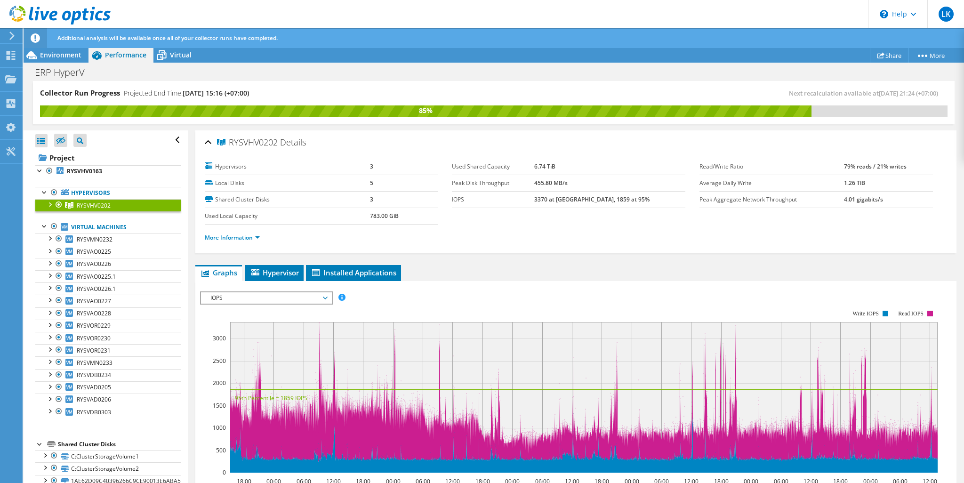
click at [49, 206] on div at bounding box center [49, 203] width 9 height 9
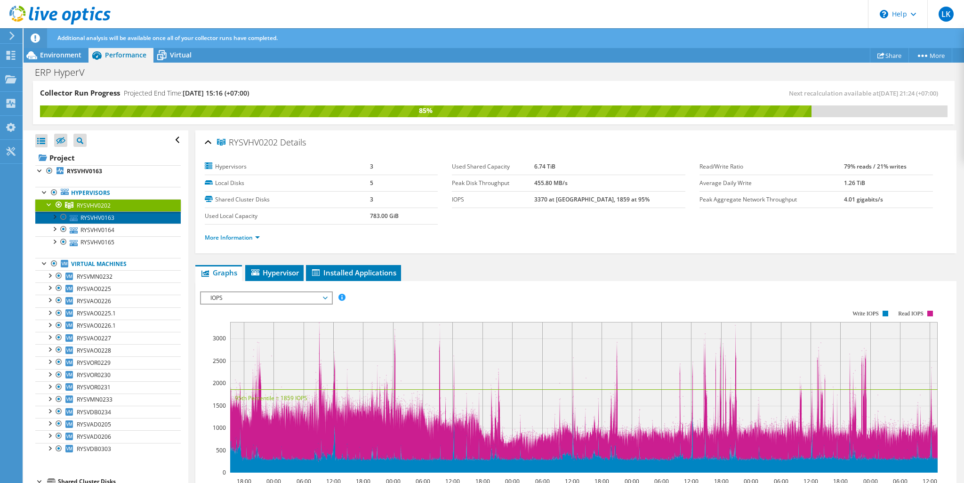
click at [119, 218] on link "RYSVHV0163" at bounding box center [108, 217] width 146 height 12
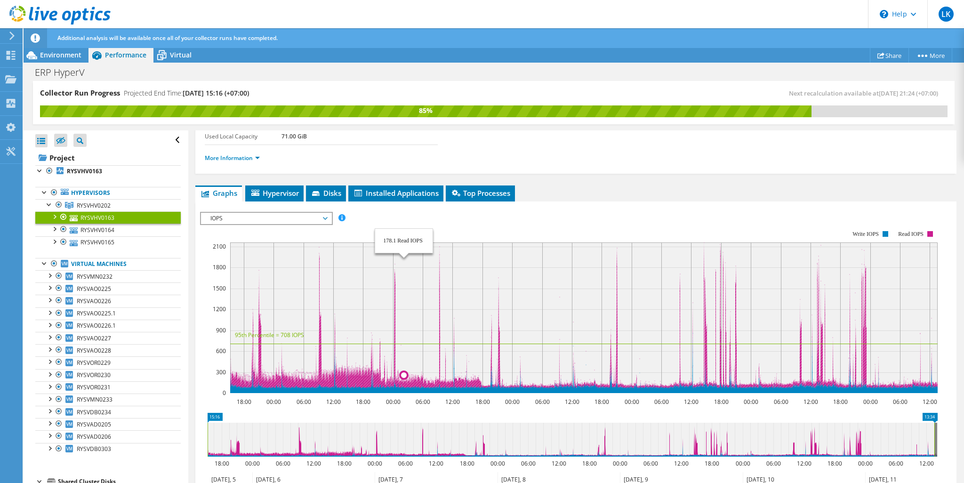
scroll to position [4, 0]
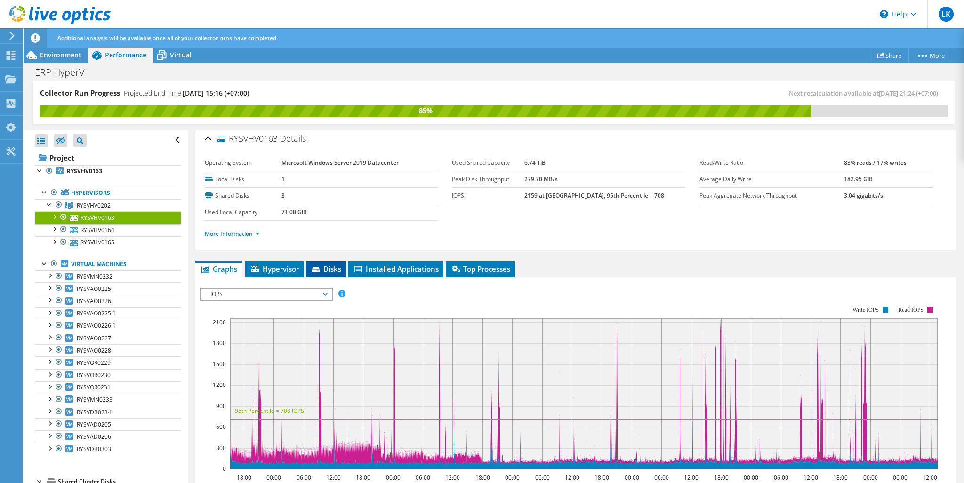
click at [315, 268] on icon at bounding box center [316, 269] width 8 height 5
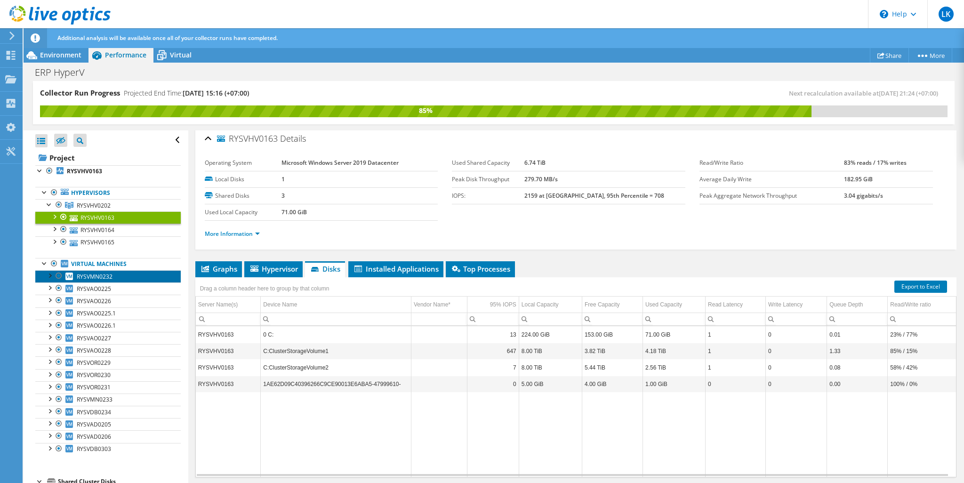
click at [136, 275] on link "RYSVMN0232" at bounding box center [108, 276] width 146 height 12
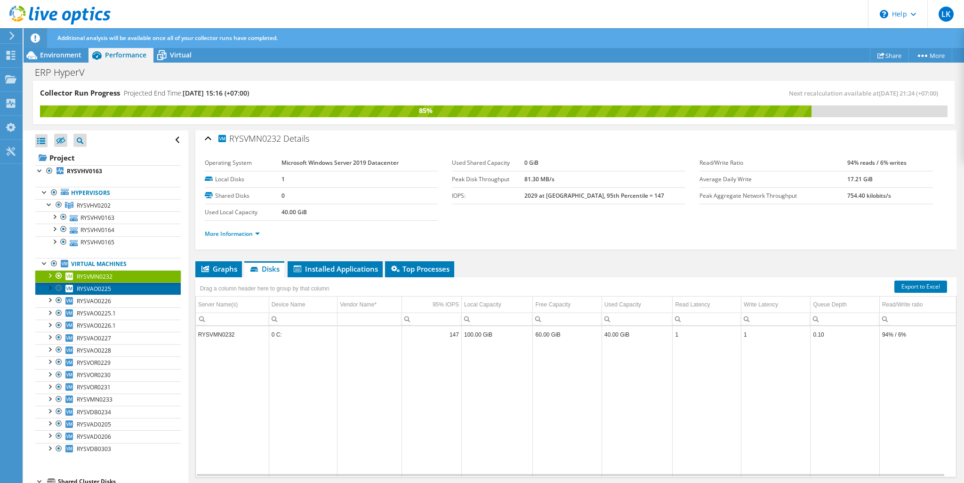
click at [116, 293] on link "RYSVAO0225" at bounding box center [108, 289] width 146 height 12
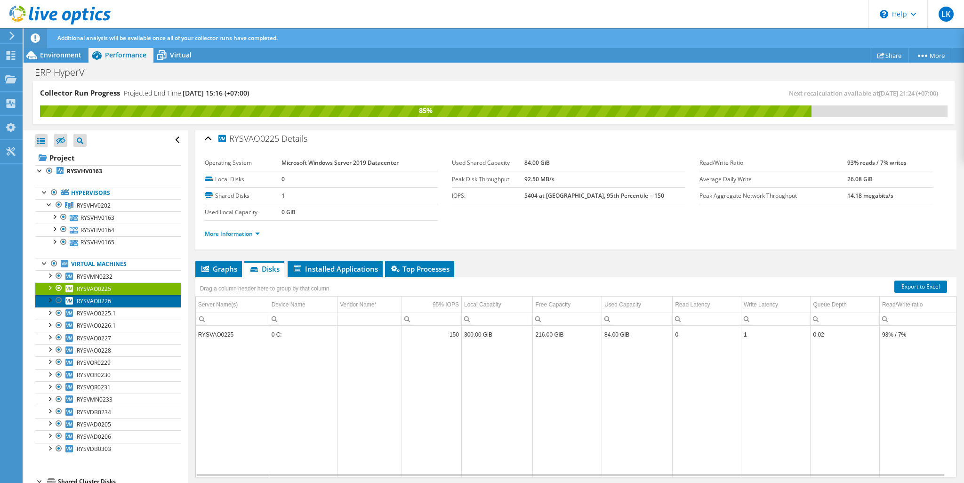
click at [152, 300] on link "RYSVAO0226" at bounding box center [108, 301] width 146 height 12
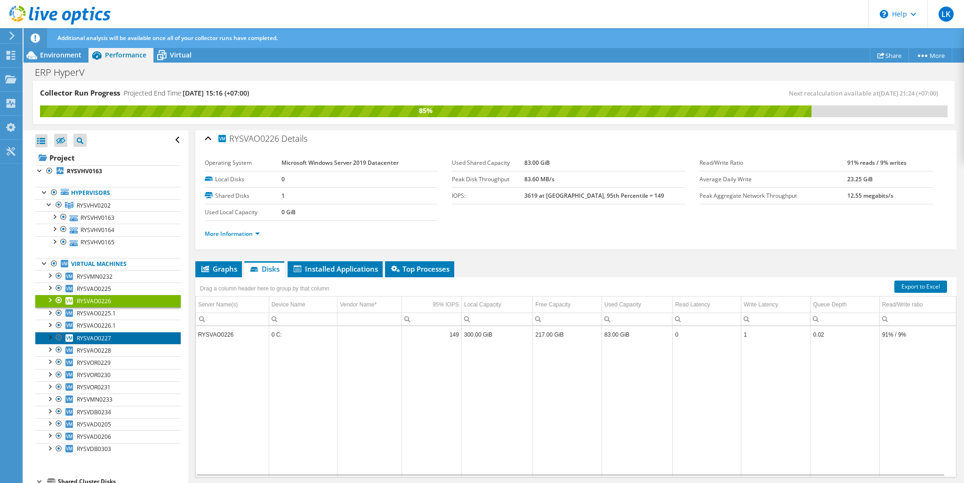
click at [114, 339] on link "RYSVAO0227" at bounding box center [108, 338] width 146 height 12
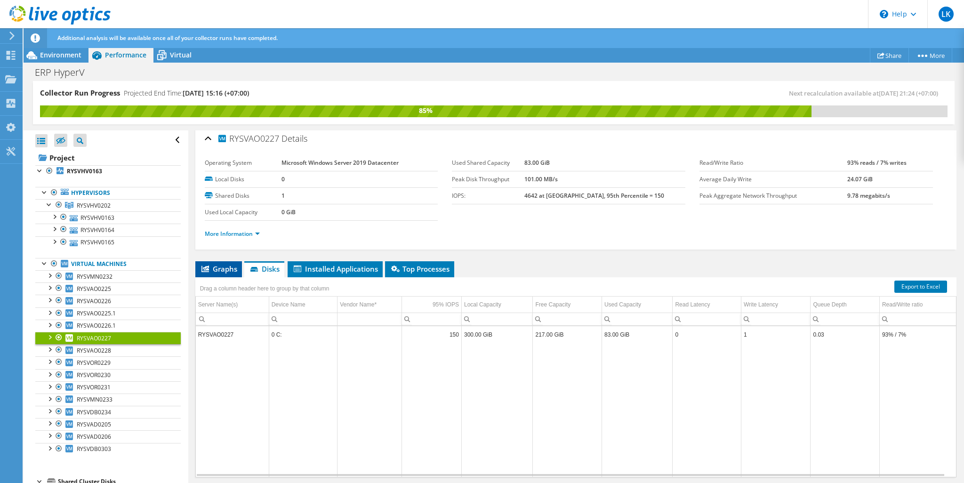
click at [226, 268] on span "Graphs" at bounding box center [218, 268] width 37 height 9
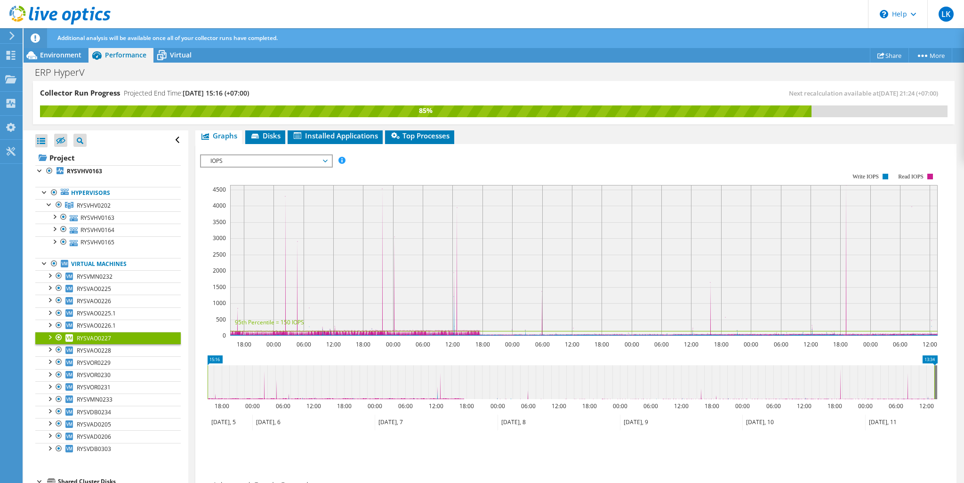
scroll to position [98, 0]
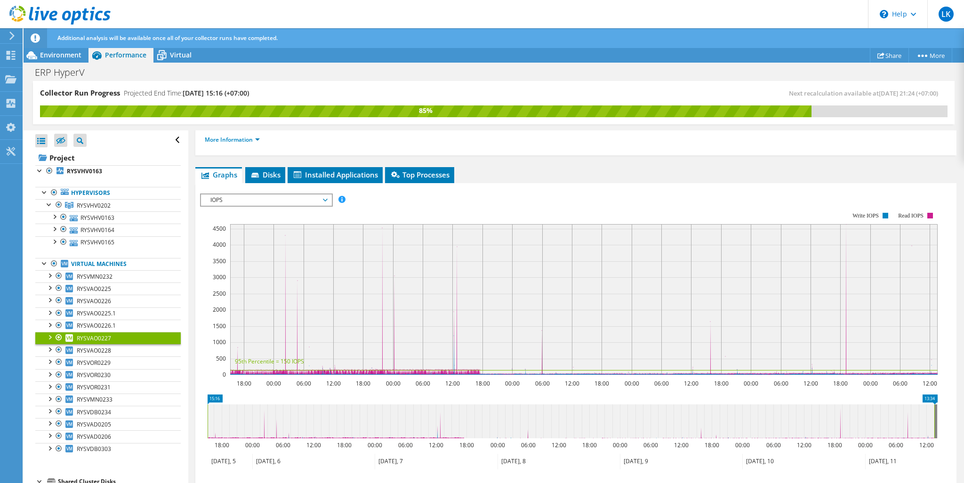
click at [307, 198] on span "IOPS" at bounding box center [266, 199] width 121 height 11
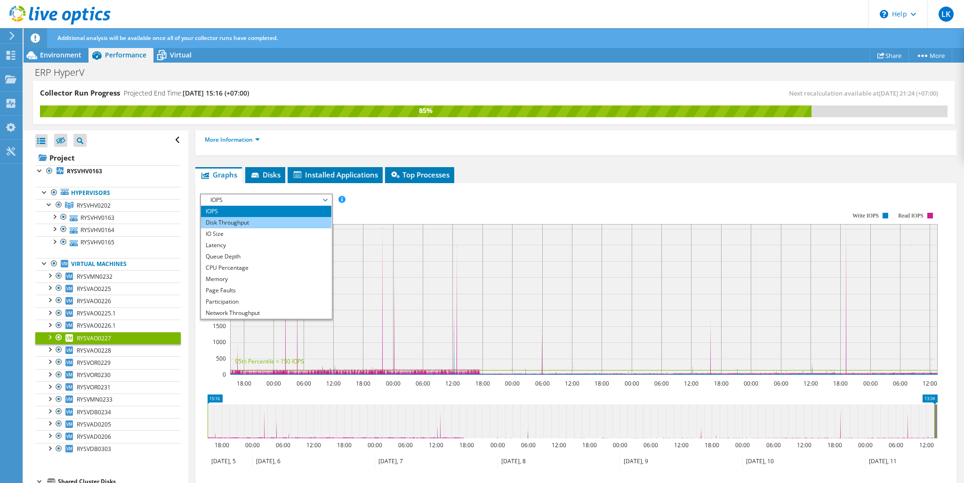
click at [298, 225] on li "Disk Throughput" at bounding box center [266, 222] width 130 height 11
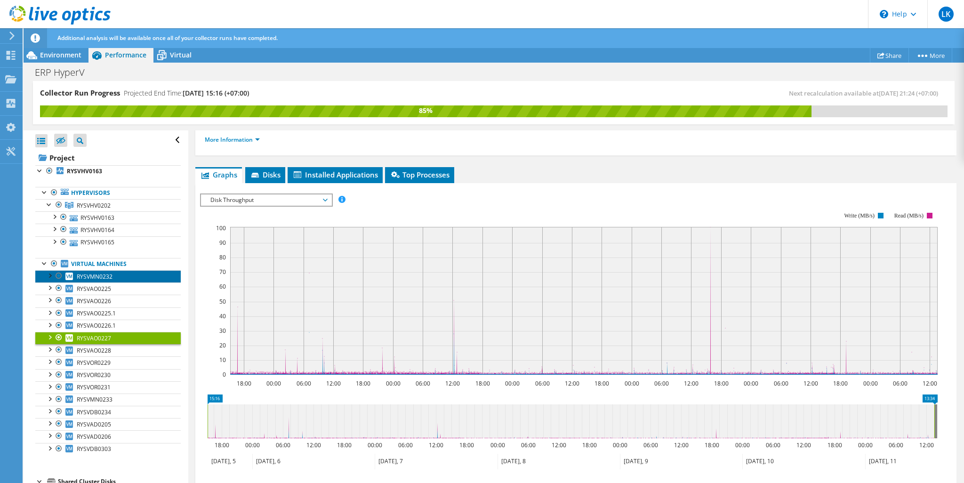
click at [122, 277] on link "RYSVMN0232" at bounding box center [108, 276] width 146 height 12
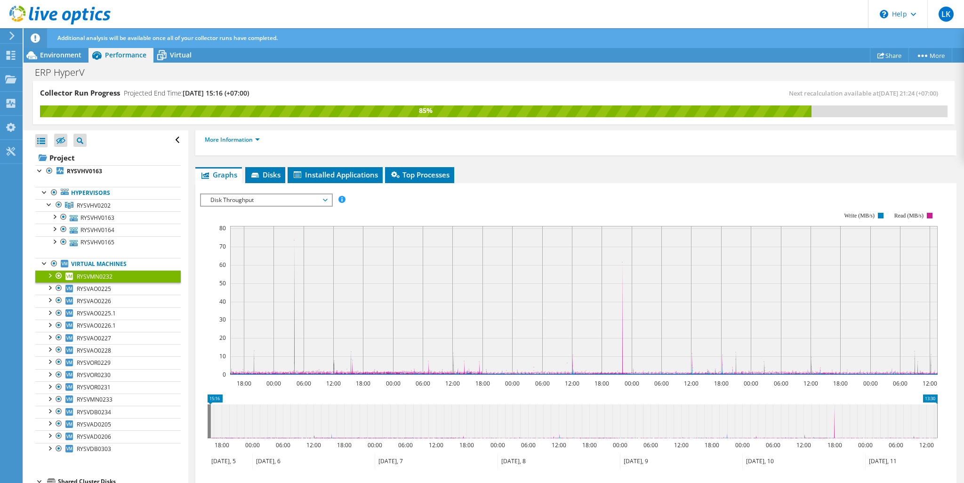
drag, startPoint x: 324, startPoint y: 419, endPoint x: 459, endPoint y: 425, distance: 134.8
click at [459, 425] on icon at bounding box center [573, 421] width 727 height 34
drag, startPoint x: 452, startPoint y: 424, endPoint x: 340, endPoint y: 414, distance: 111.6
click at [398, 421] on icon at bounding box center [571, 421] width 727 height 34
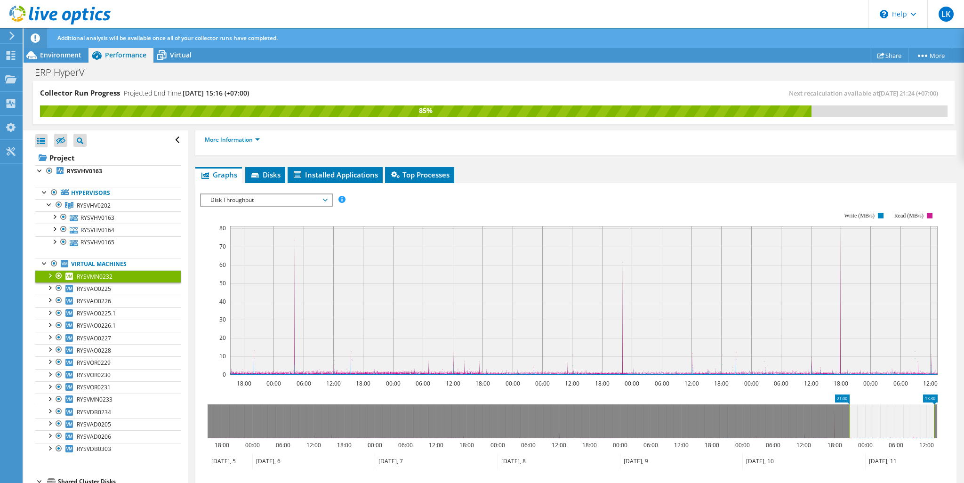
drag, startPoint x: 217, startPoint y: 397, endPoint x: 858, endPoint y: 390, distance: 641.9
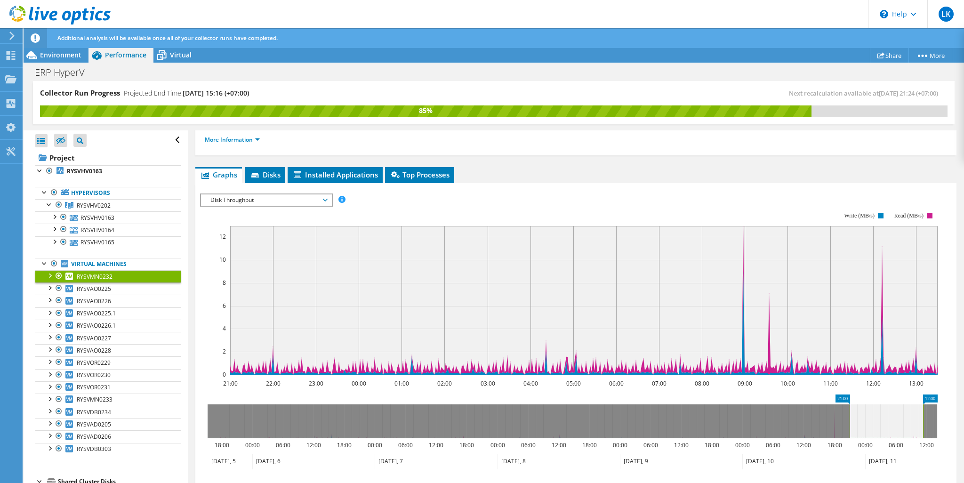
drag, startPoint x: 932, startPoint y: 396, endPoint x: 922, endPoint y: 398, distance: 11.0
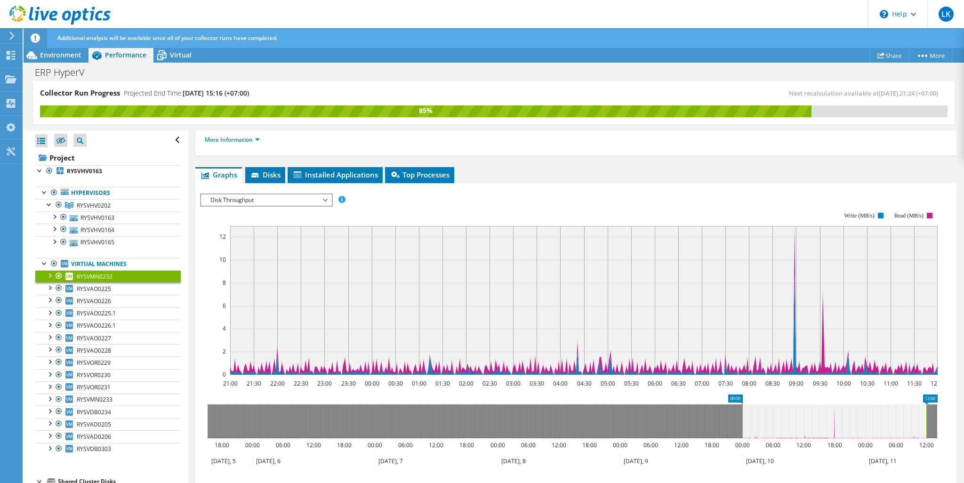
drag, startPoint x: 845, startPoint y: 395, endPoint x: 738, endPoint y: 398, distance: 107.4
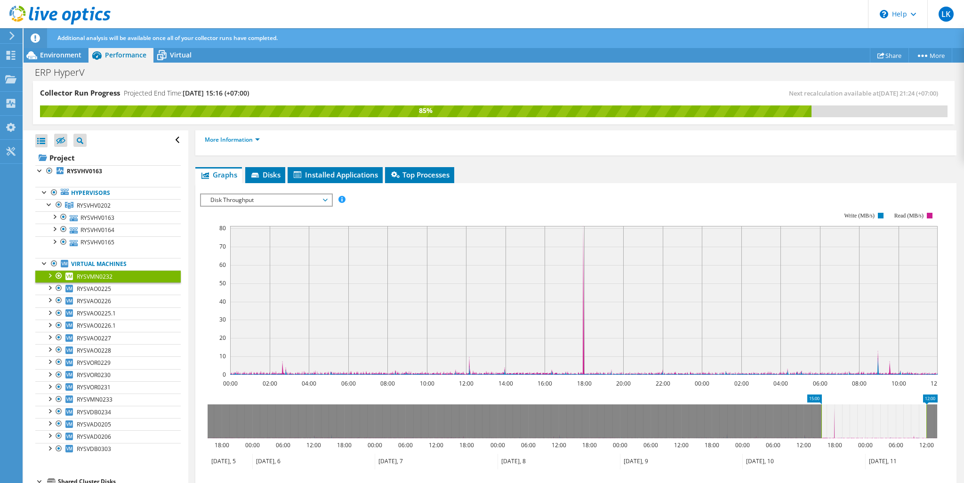
drag, startPoint x: 735, startPoint y: 398, endPoint x: 814, endPoint y: 404, distance: 79.8
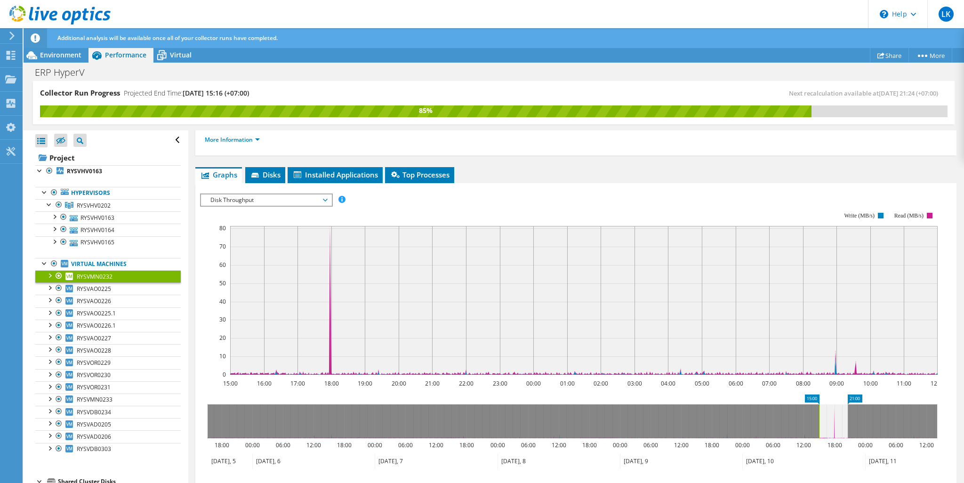
drag, startPoint x: 934, startPoint y: 398, endPoint x: 855, endPoint y: 395, distance: 78.7
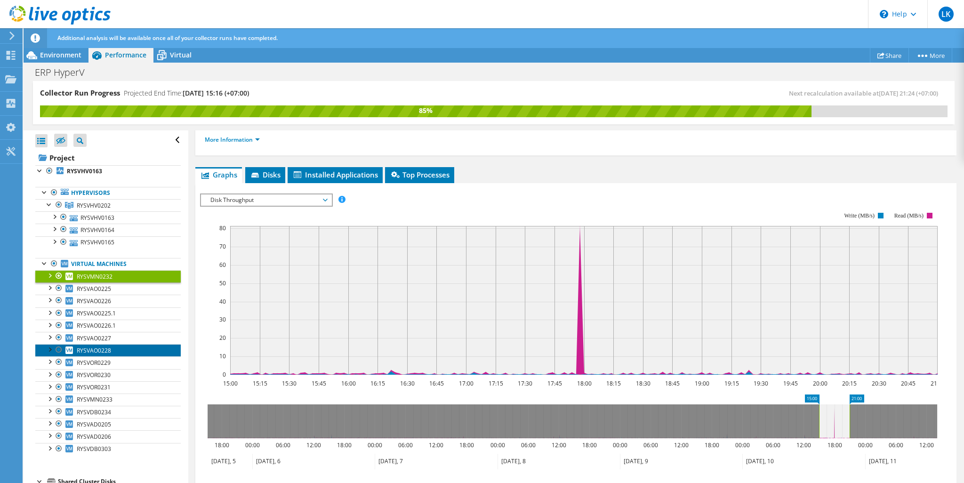
click at [105, 352] on span "RYSVAO0228" at bounding box center [94, 351] width 34 height 8
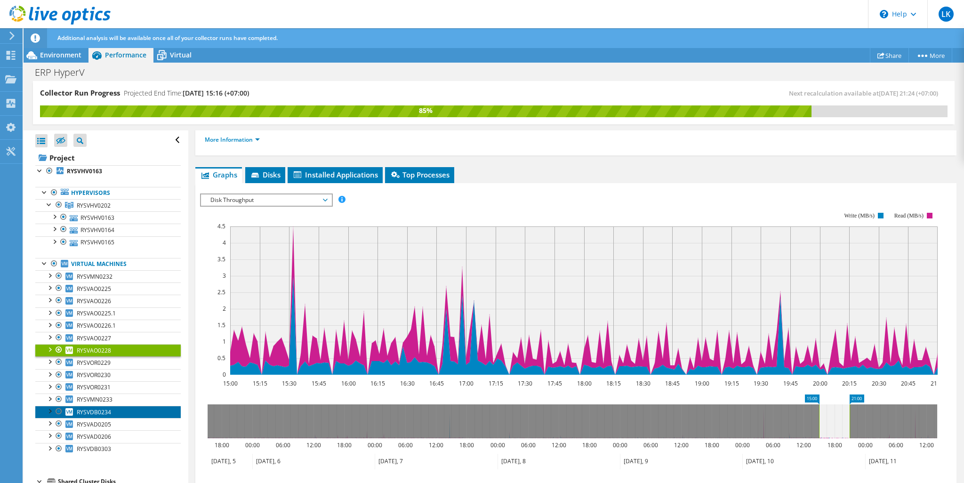
click at [113, 413] on link "RYSVDB0234" at bounding box center [108, 412] width 146 height 12
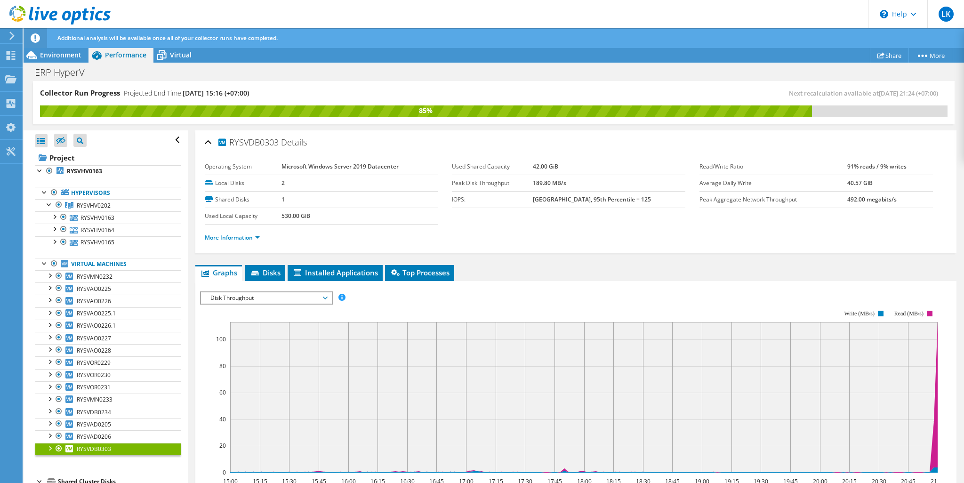
scroll to position [98, 0]
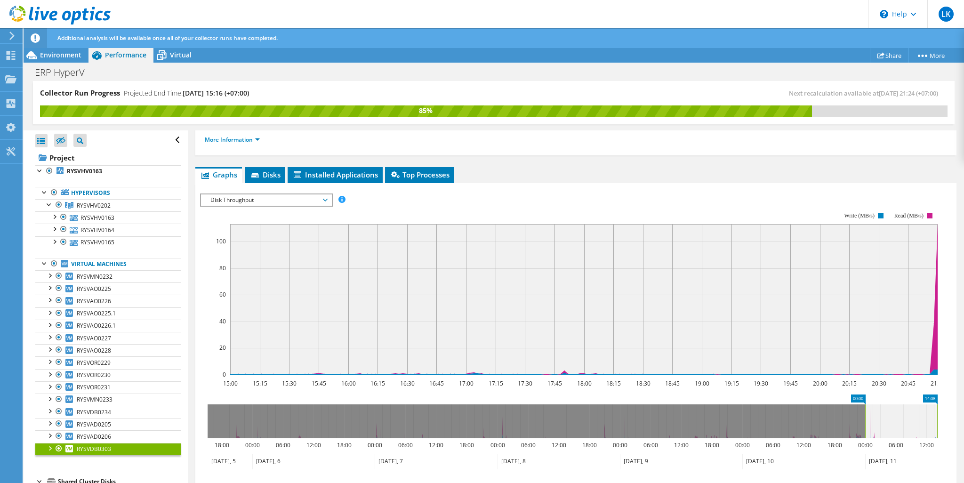
drag, startPoint x: 865, startPoint y: 417, endPoint x: 951, endPoint y: 423, distance: 85.9
click at [951, 423] on div "RYSVDB0303 Details Operating System Microsoft Windows Server 2019 Datacenter Lo…" at bounding box center [576, 306] width 776 height 548
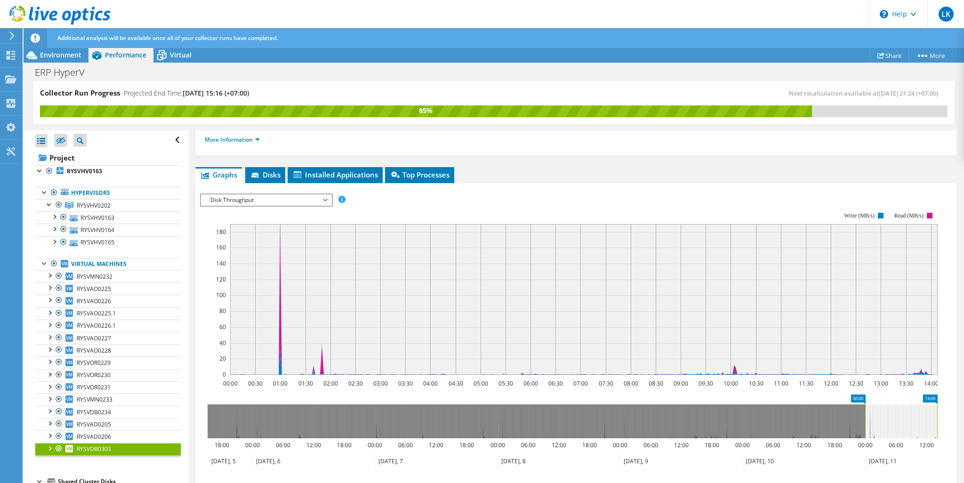
click at [883, 458] on icon at bounding box center [897, 462] width 65 height 16
drag, startPoint x: 865, startPoint y: 399, endPoint x: 887, endPoint y: 399, distance: 22.1
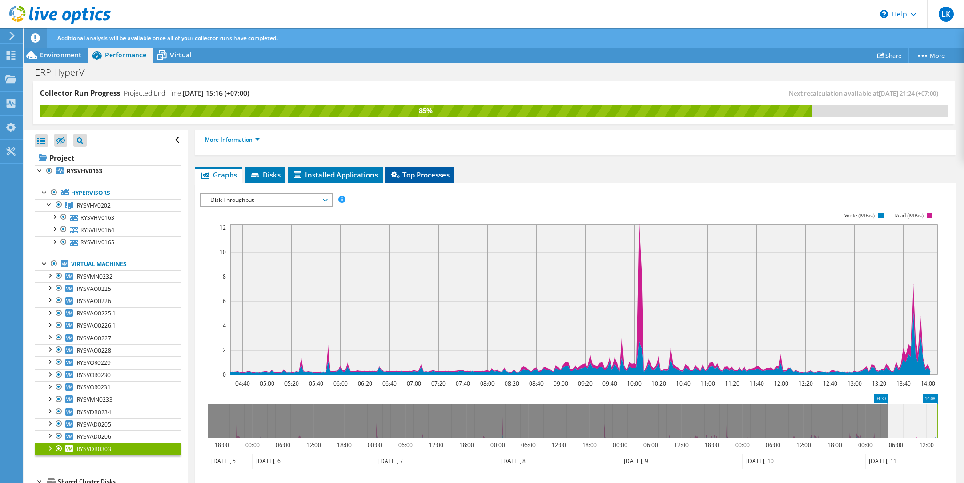
click at [423, 176] on span "Top Processes" at bounding box center [420, 174] width 60 height 9
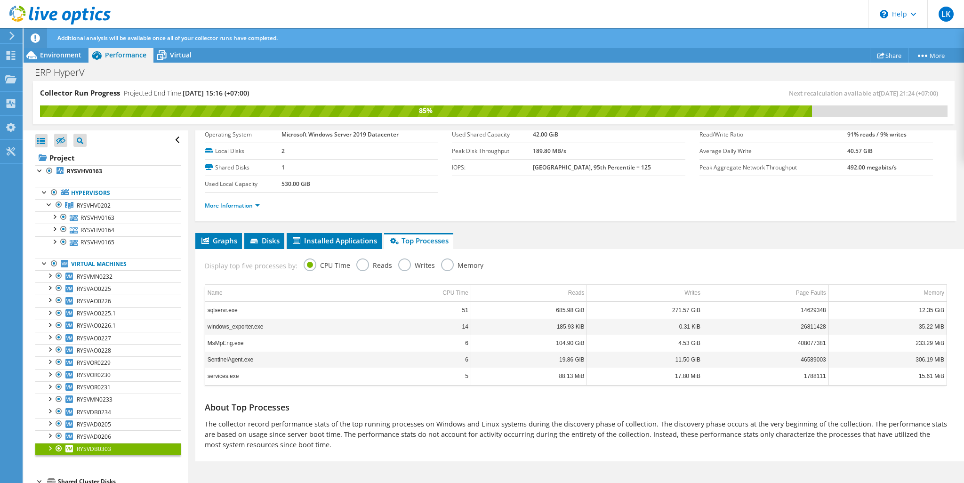
click at [357, 264] on label "Reads" at bounding box center [374, 265] width 36 height 12
click at [0, 0] on input "Reads" at bounding box center [0, 0] width 0 height 0
click at [399, 265] on label "Writes" at bounding box center [416, 265] width 37 height 12
click at [0, 0] on input "Writes" at bounding box center [0, 0] width 0 height 0
click at [443, 261] on label "Memory" at bounding box center [462, 265] width 42 height 12
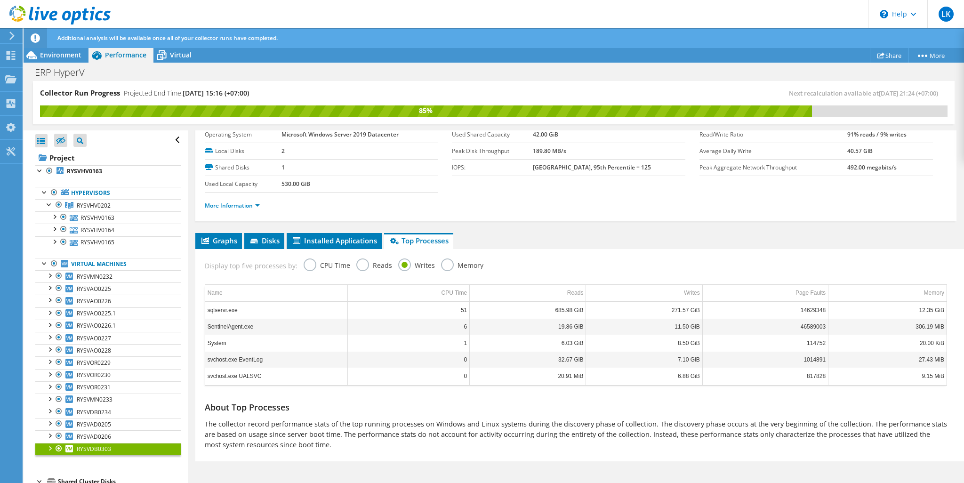
click at [0, 0] on input "Memory" at bounding box center [0, 0] width 0 height 0
click at [217, 238] on span "Graphs" at bounding box center [218, 240] width 37 height 9
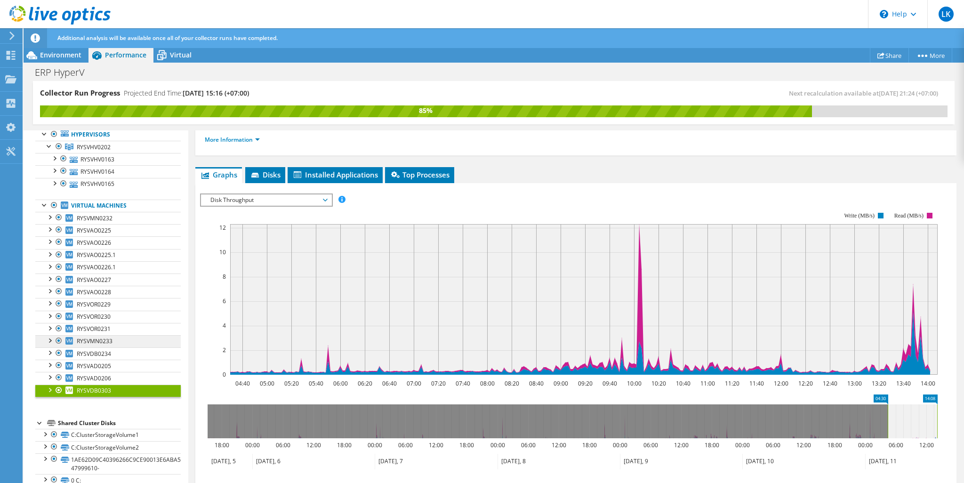
scroll to position [70, 0]
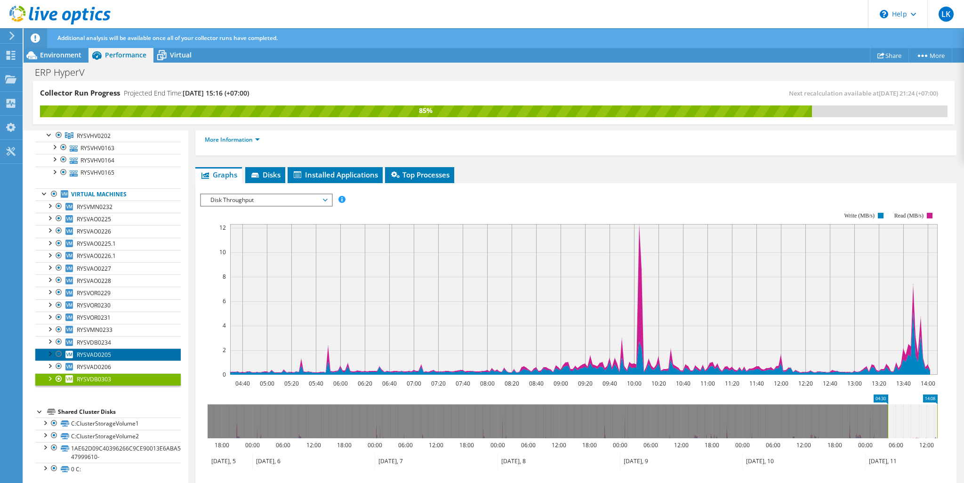
click at [114, 355] on link "RYSVAD0205" at bounding box center [108, 354] width 146 height 12
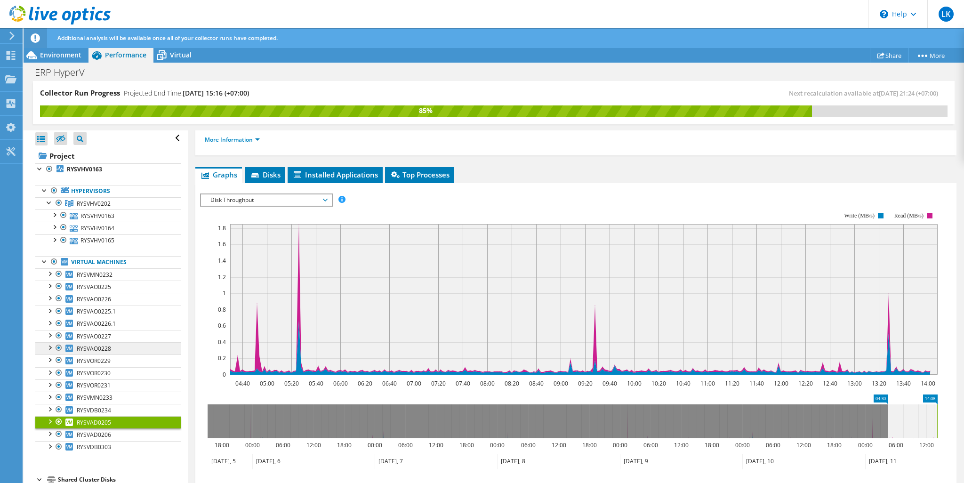
scroll to position [0, 0]
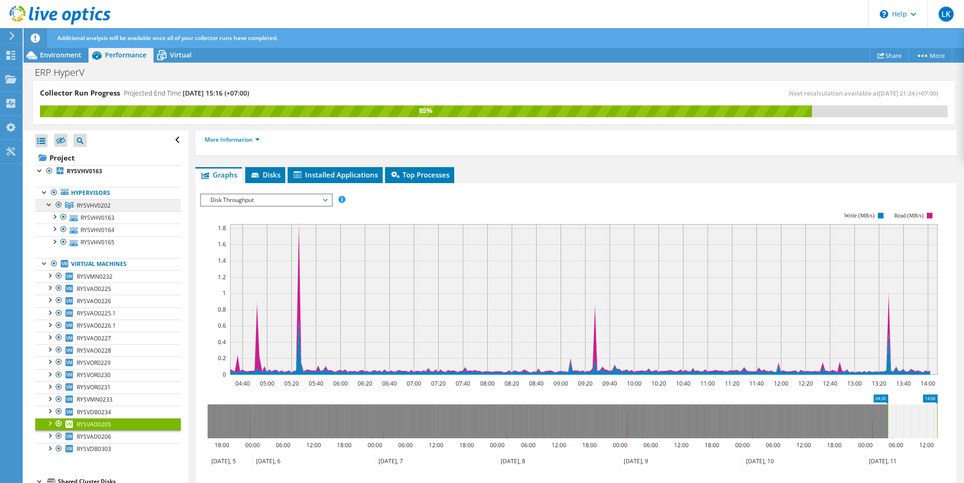
click at [132, 204] on link "RYSVHV0202" at bounding box center [108, 205] width 146 height 12
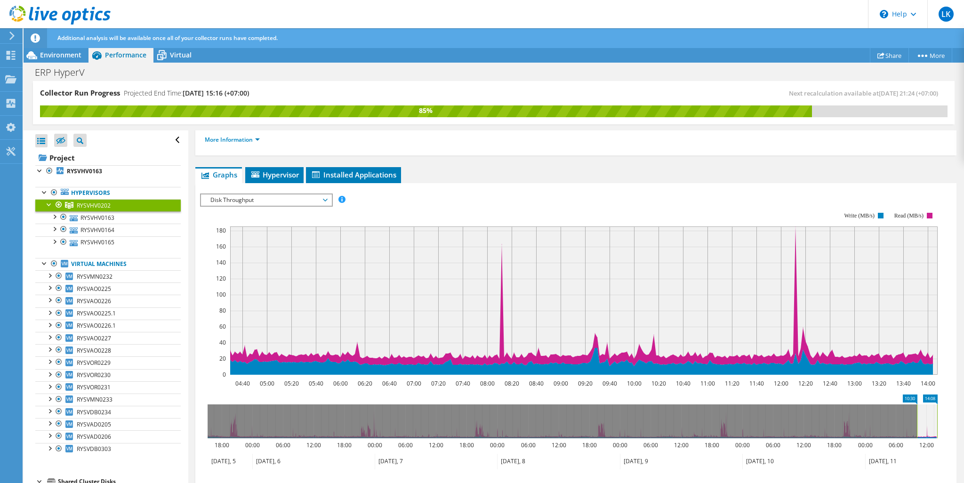
drag, startPoint x: 882, startPoint y: 397, endPoint x: 913, endPoint y: 394, distance: 30.3
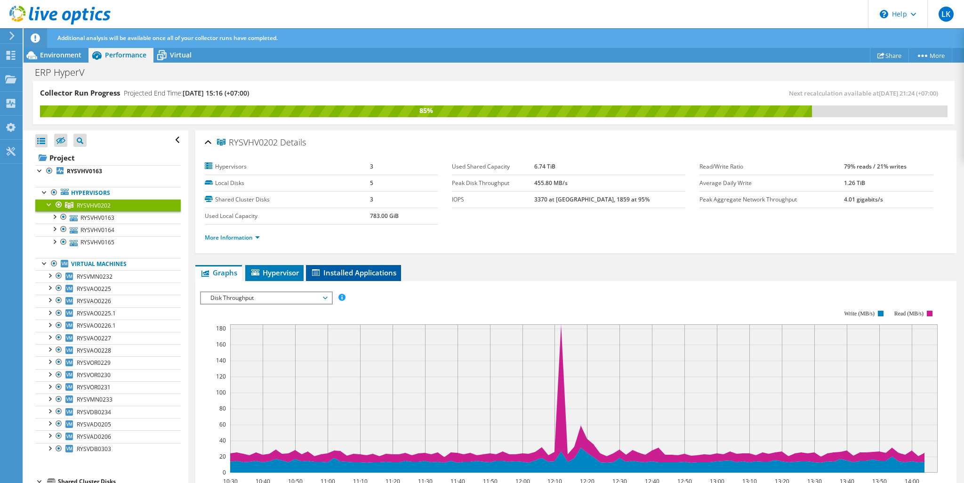
click at [357, 270] on span "Installed Applications" at bounding box center [354, 272] width 86 height 9
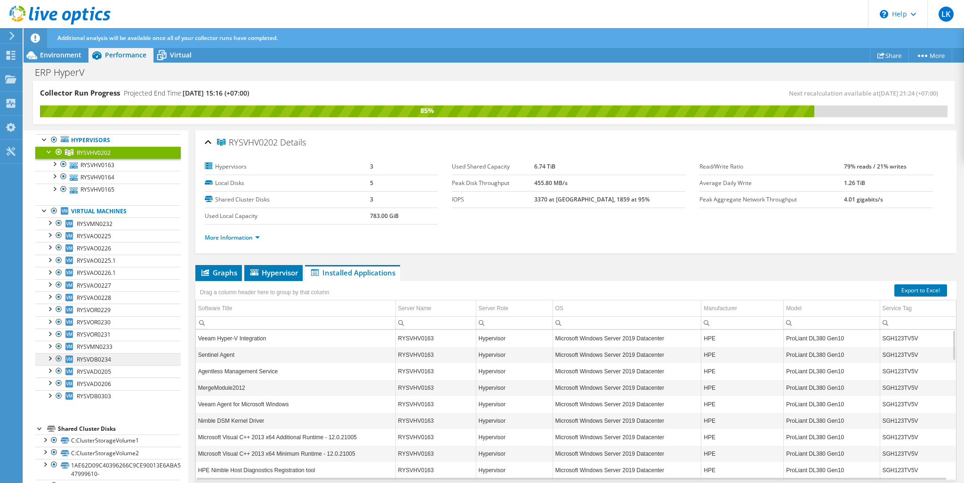
scroll to position [70, 0]
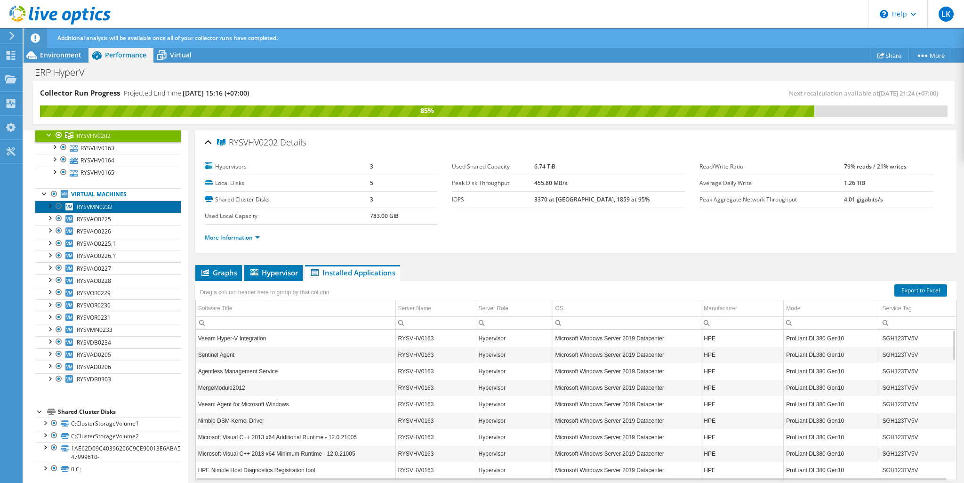
click at [136, 210] on link "RYSVMN0232" at bounding box center [108, 207] width 146 height 12
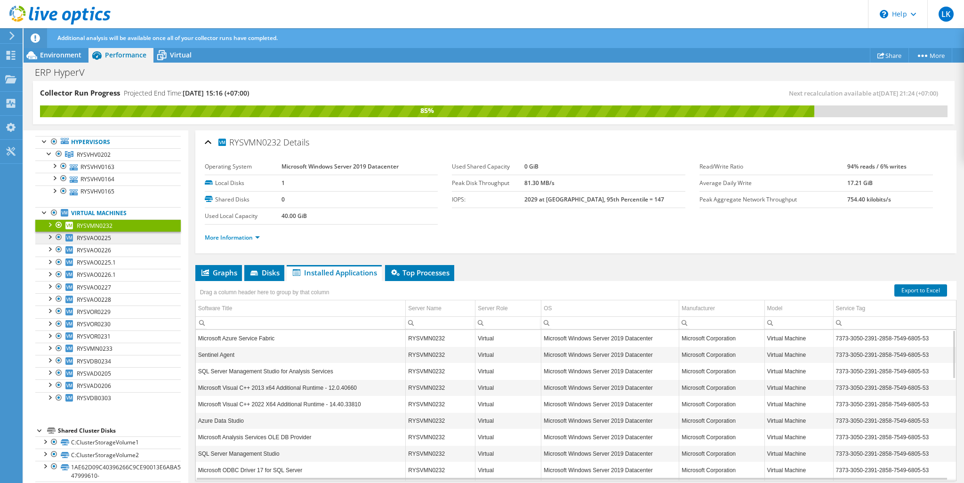
scroll to position [0, 0]
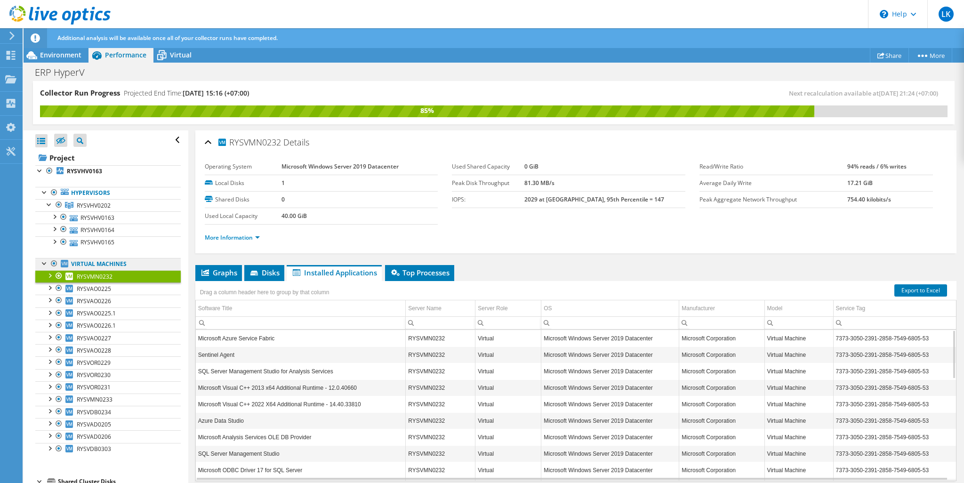
click at [85, 264] on link "Virtual Machines" at bounding box center [108, 264] width 146 height 12
click at [50, 260] on div at bounding box center [53, 263] width 9 height 11
click at [43, 260] on div at bounding box center [44, 262] width 9 height 9
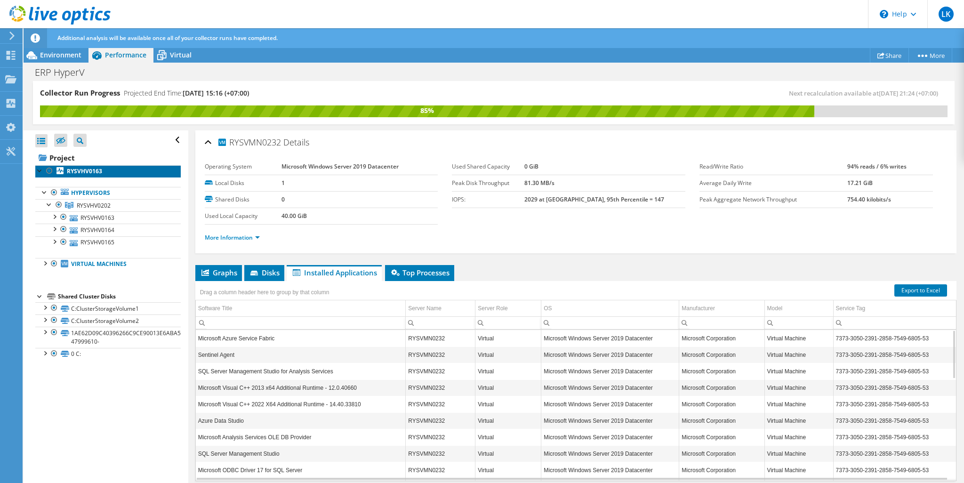
click at [116, 174] on link "RYSVHV0163" at bounding box center [108, 171] width 146 height 12
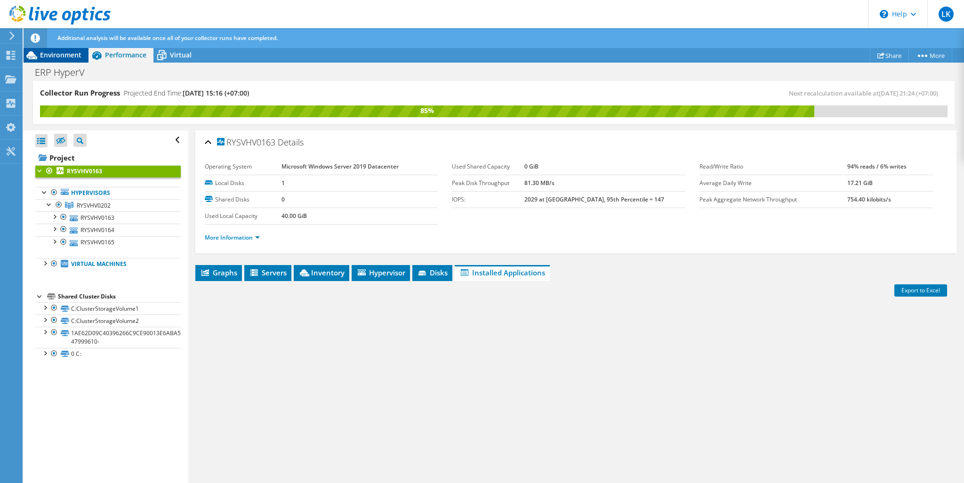
click at [64, 48] on div "Environment" at bounding box center [56, 55] width 65 height 15
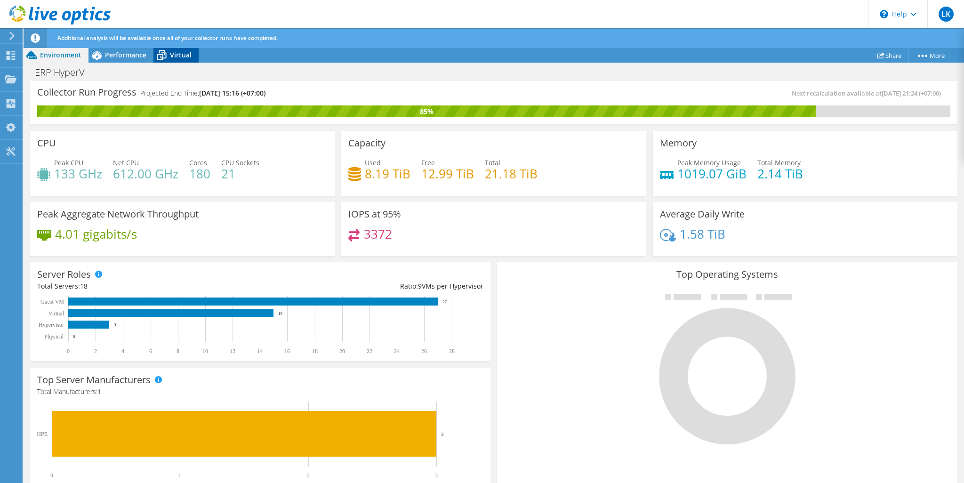
click at [166, 59] on icon at bounding box center [162, 55] width 16 height 16
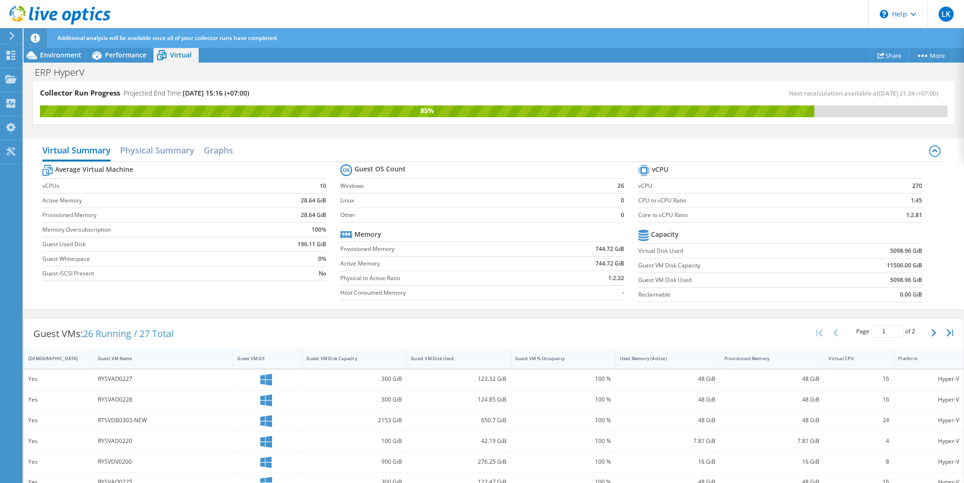
drag, startPoint x: 141, startPoint y: 383, endPoint x: 146, endPoint y: 366, distance: 17.5
click at [141, 382] on div "RYSVAO0227" at bounding box center [163, 380] width 139 height 20
click at [208, 145] on h2 "Graphs" at bounding box center [218, 151] width 29 height 21
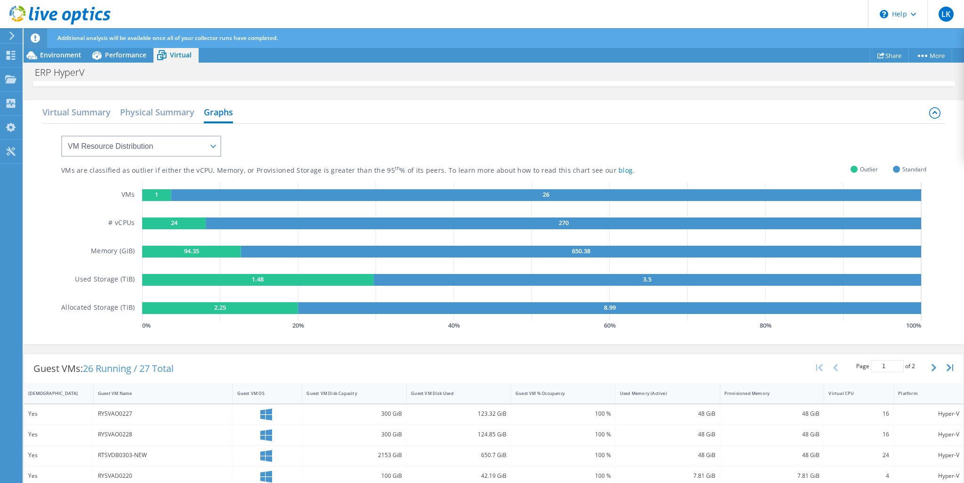
scroll to position [188, 0]
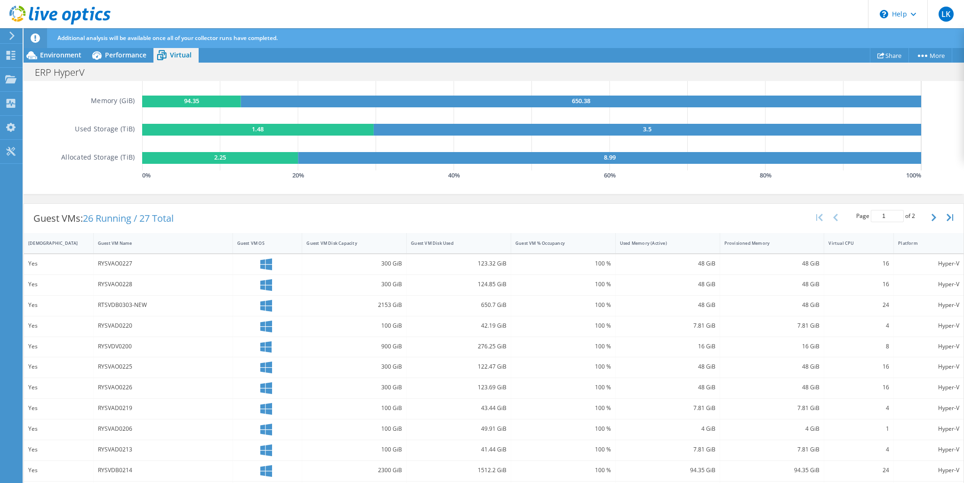
click at [116, 260] on div "RYSVAO0227" at bounding box center [163, 264] width 130 height 10
drag, startPoint x: 41, startPoint y: 257, endPoint x: 31, endPoint y: 259, distance: 10.7
click at [37, 259] on div "Yes" at bounding box center [58, 264] width 61 height 10
drag, startPoint x: 31, startPoint y: 259, endPoint x: 97, endPoint y: 266, distance: 67.2
click at [32, 260] on div "Yes" at bounding box center [58, 264] width 61 height 10
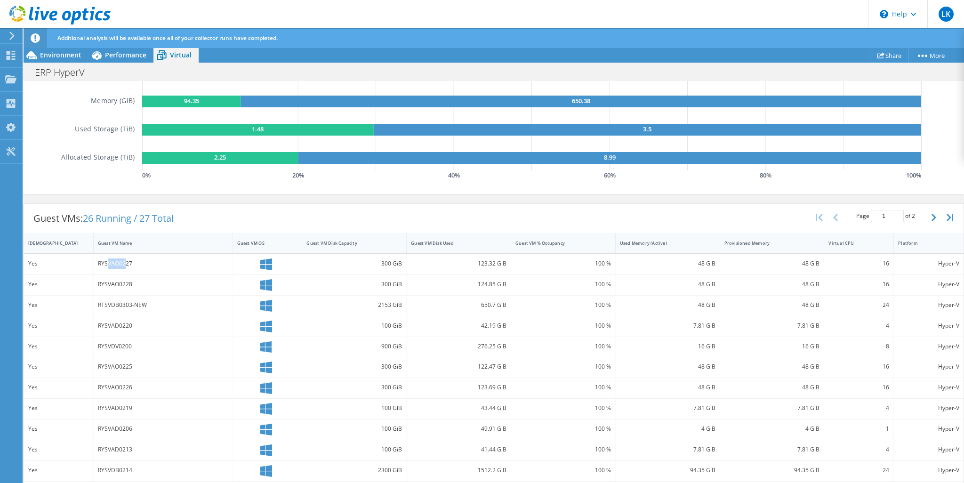
drag, startPoint x: 124, startPoint y: 265, endPoint x: 171, endPoint y: 267, distance: 47.1
click at [128, 265] on div "RYSVAO0227" at bounding box center [163, 264] width 130 height 10
click at [298, 259] on div at bounding box center [268, 264] width 70 height 20
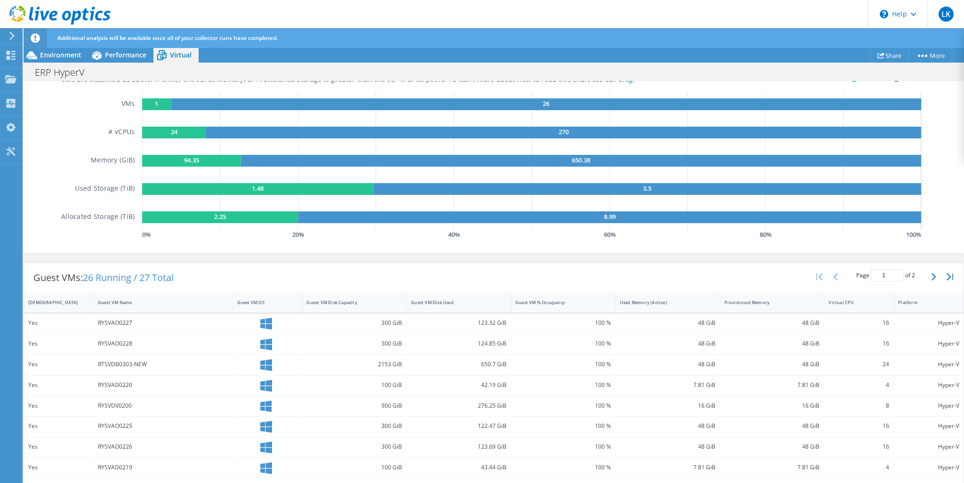
scroll to position [0, 0]
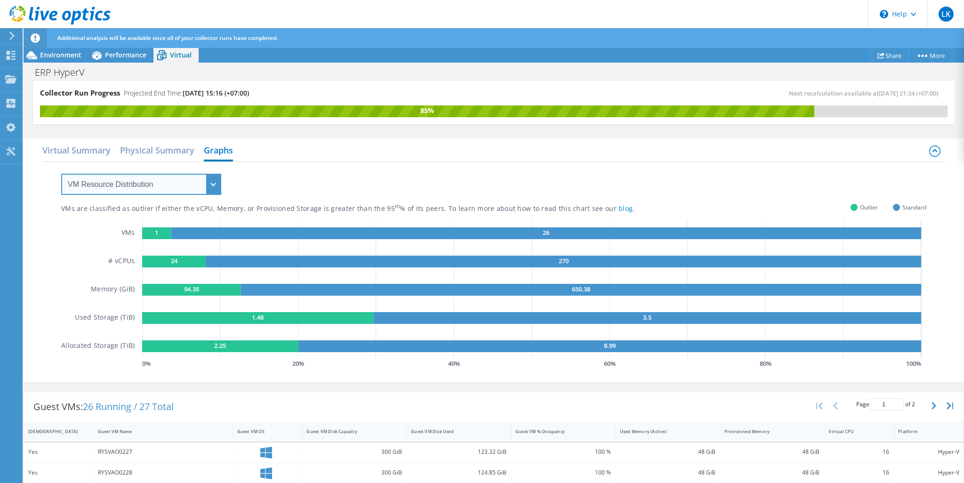
click at [107, 177] on select "VM Resource Distribution Provisioning Contrast Over Provisioning" at bounding box center [141, 184] width 160 height 21
click at [290, 180] on div "VMs are classified as outlier if either the vCPU, Memory, or Provisioned Storag…" at bounding box center [493, 266] width 865 height 209
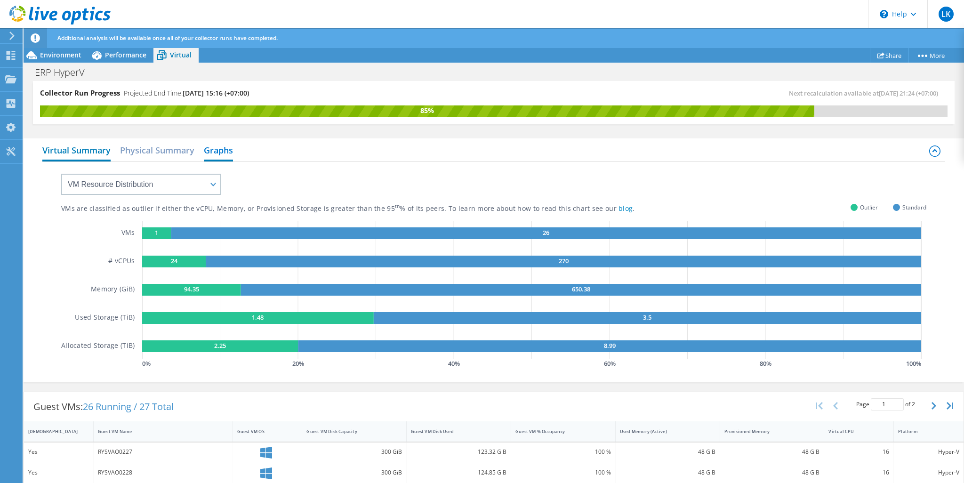
click at [81, 147] on h2 "Virtual Summary" at bounding box center [76, 151] width 68 height 21
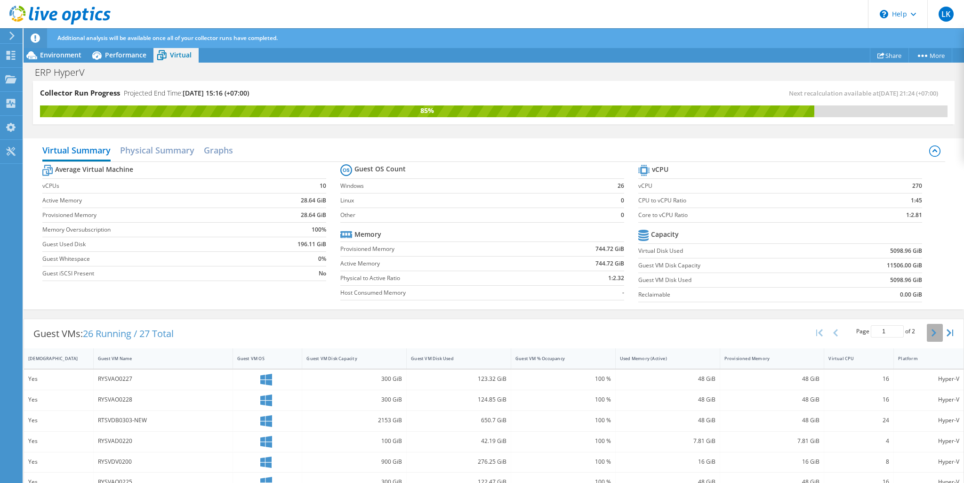
click at [927, 330] on button "button" at bounding box center [935, 333] width 16 height 18
click at [223, 147] on h2 "Graphs" at bounding box center [218, 151] width 29 height 21
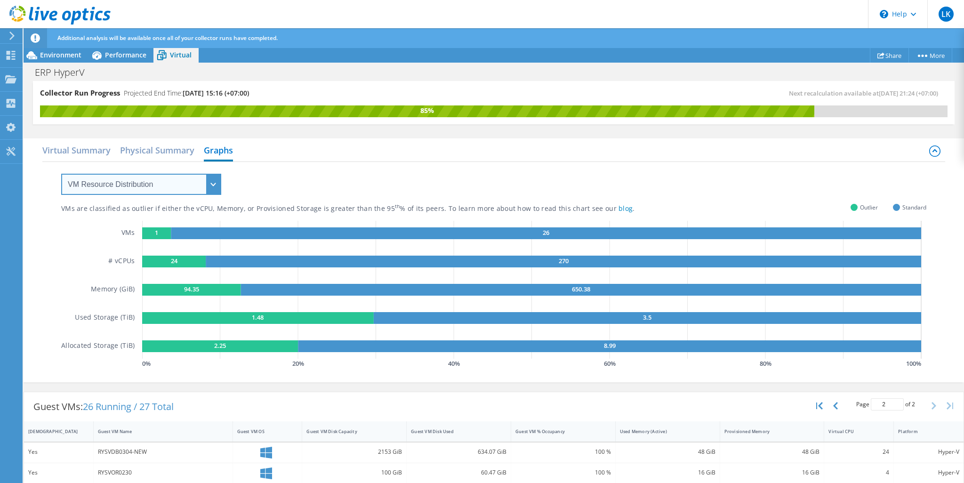
click at [156, 177] on select "VM Resource Distribution Provisioning Contrast Over Provisioning" at bounding box center [141, 184] width 160 height 21
select select "Provisioning Contrast"
click at [61, 174] on select "VM Resource Distribution Provisioning Contrast Over Provisioning" at bounding box center [141, 184] width 160 height 21
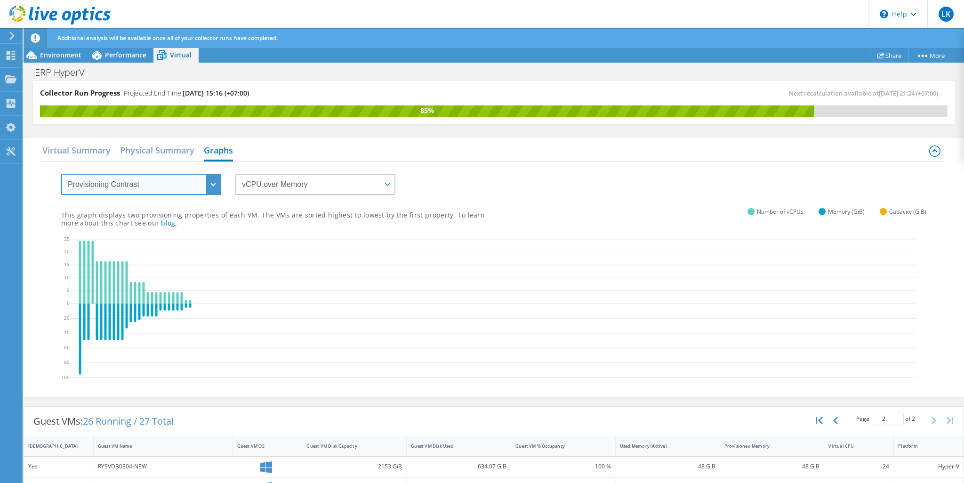
click at [188, 191] on select "VM Resource Distribution Provisioning Contrast Over Provisioning" at bounding box center [141, 184] width 160 height 21
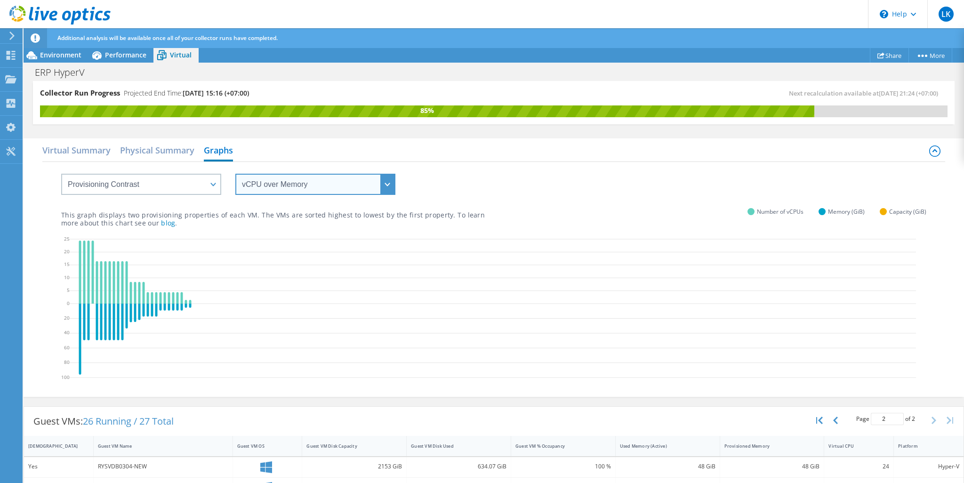
click at [285, 193] on select "vCPU over Memory vCPU over Capacity Memory over vCPU Memory over Capacity Capac…" at bounding box center [315, 184] width 160 height 21
click at [511, 205] on div "This graph displays two provisioning properties of each VM. The VMs are sorted …" at bounding box center [493, 211] width 865 height 32
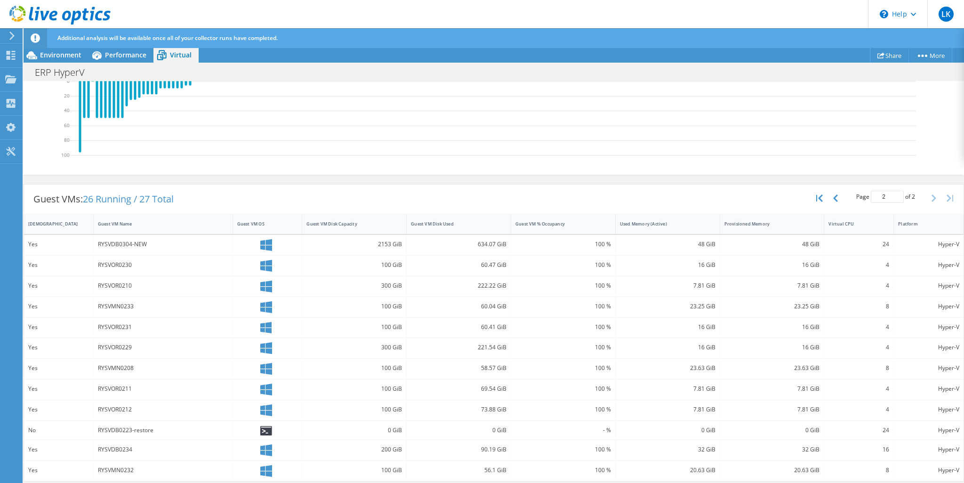
scroll to position [223, 0]
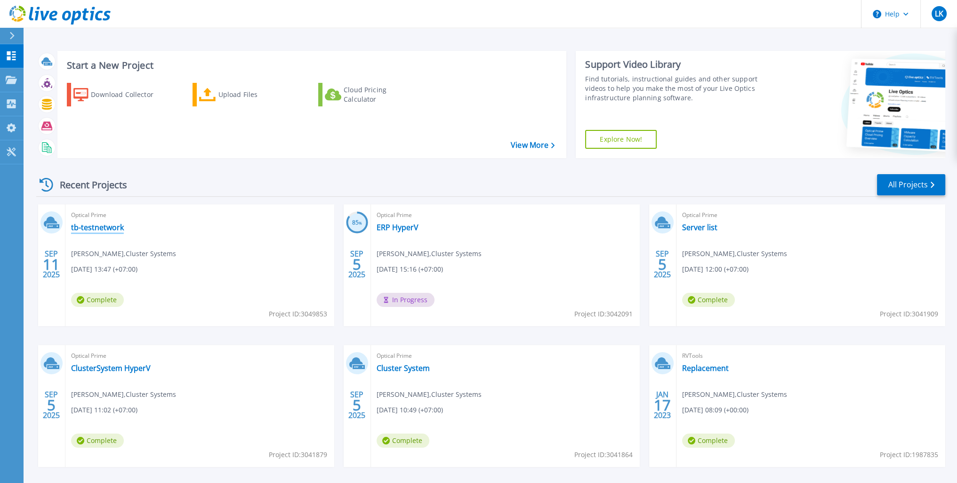
click at [90, 226] on link "tb-testnetwork" at bounding box center [97, 227] width 53 height 9
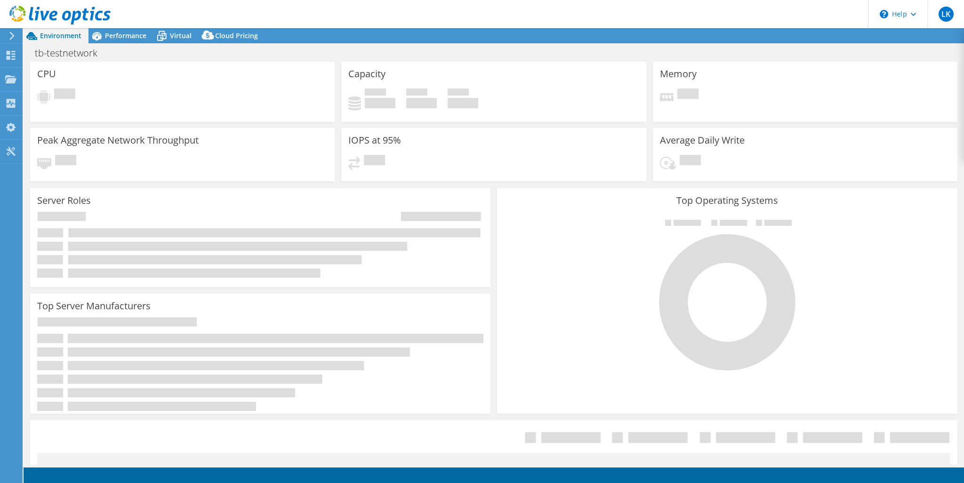
select select "USD"
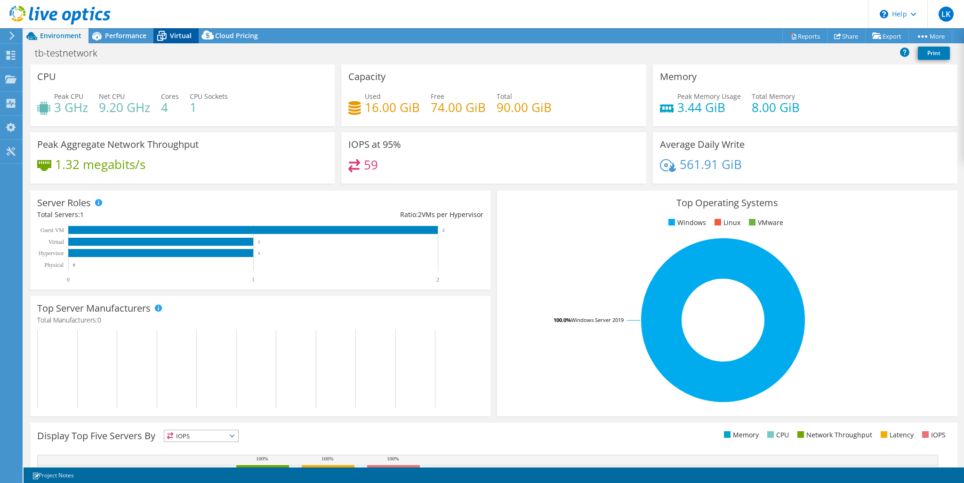
click at [183, 40] on div "Virtual" at bounding box center [176, 35] width 45 height 15
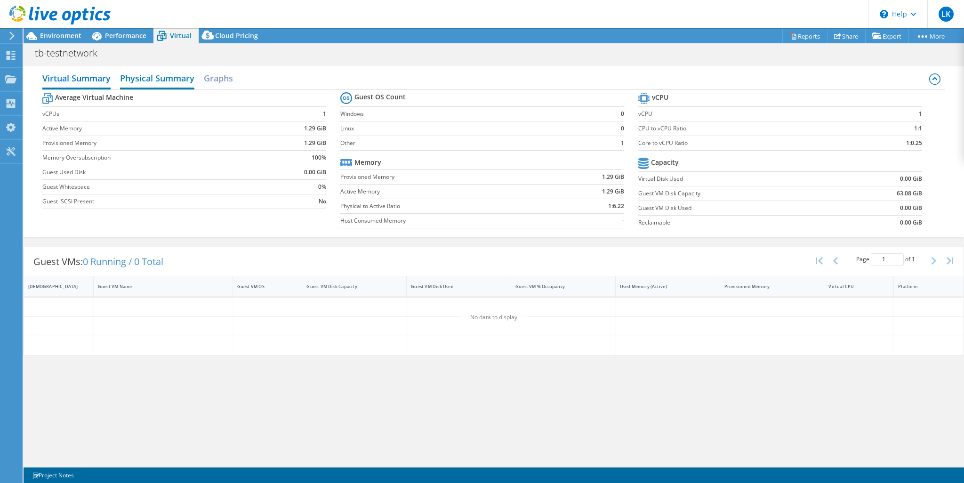
click at [137, 74] on h2 "Physical Summary" at bounding box center [157, 79] width 74 height 21
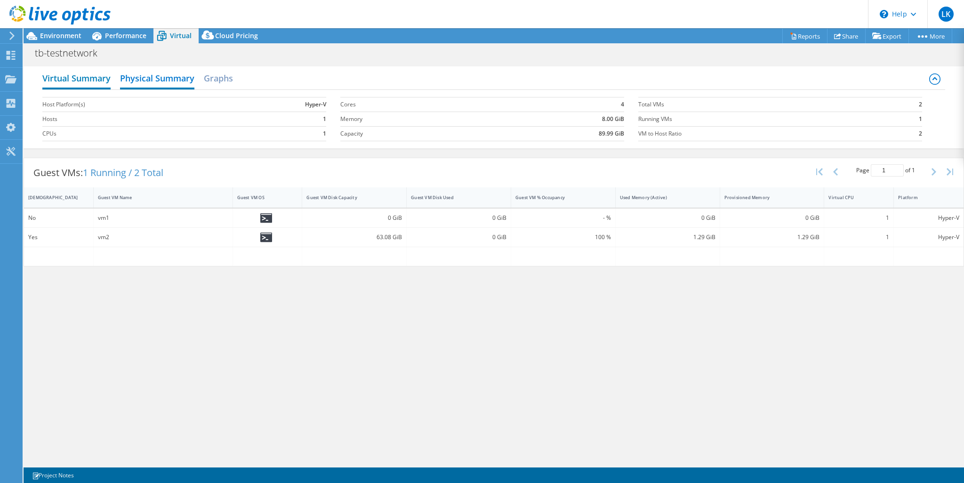
click at [90, 75] on h2 "Virtual Summary" at bounding box center [76, 79] width 68 height 21
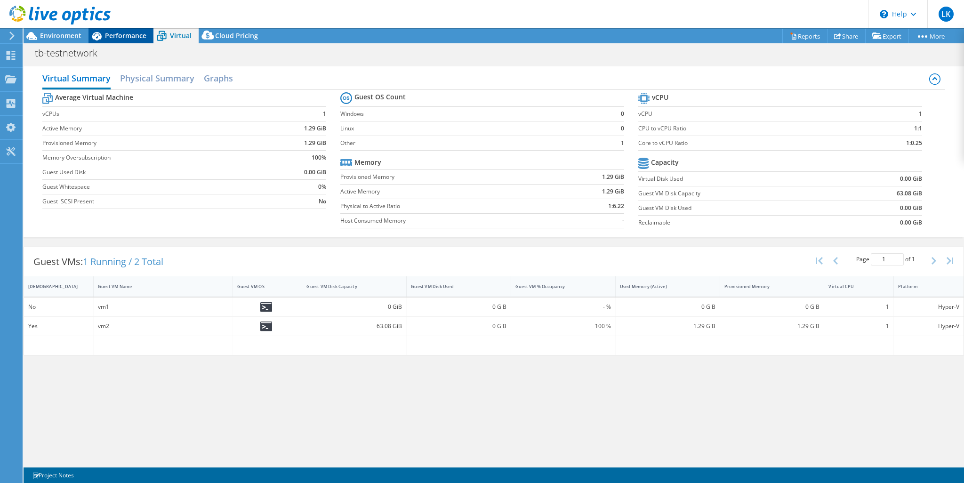
click at [113, 32] on span "Performance" at bounding box center [125, 35] width 41 height 9
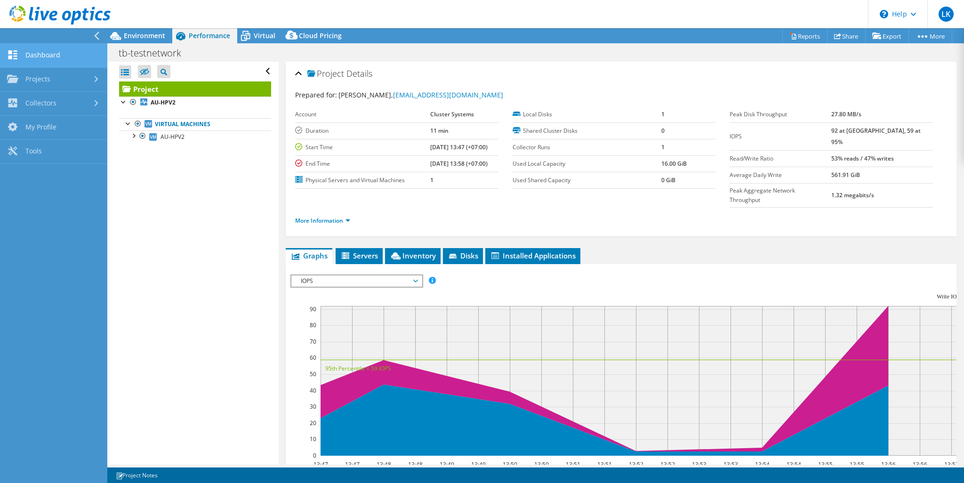
click at [44, 60] on link "Dashboard" at bounding box center [53, 56] width 107 height 24
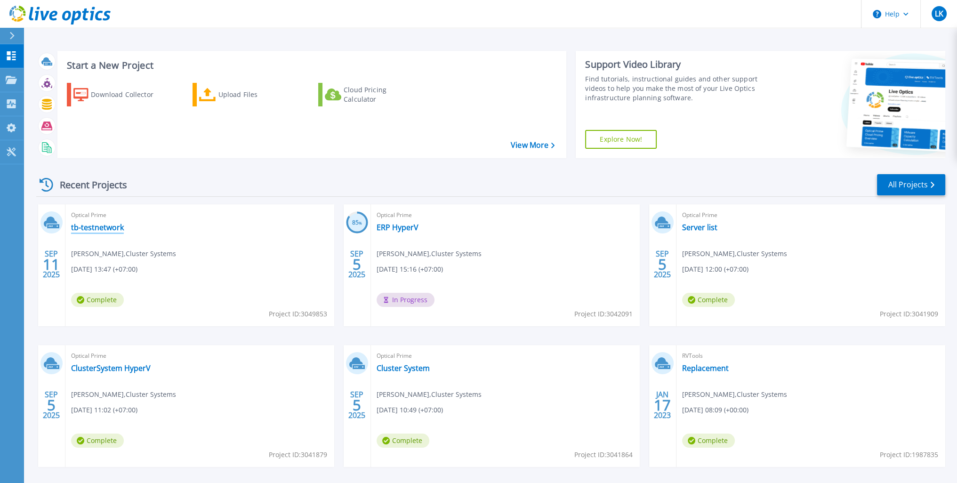
click at [96, 228] on link "tb-testnetwork" at bounding box center [97, 227] width 53 height 9
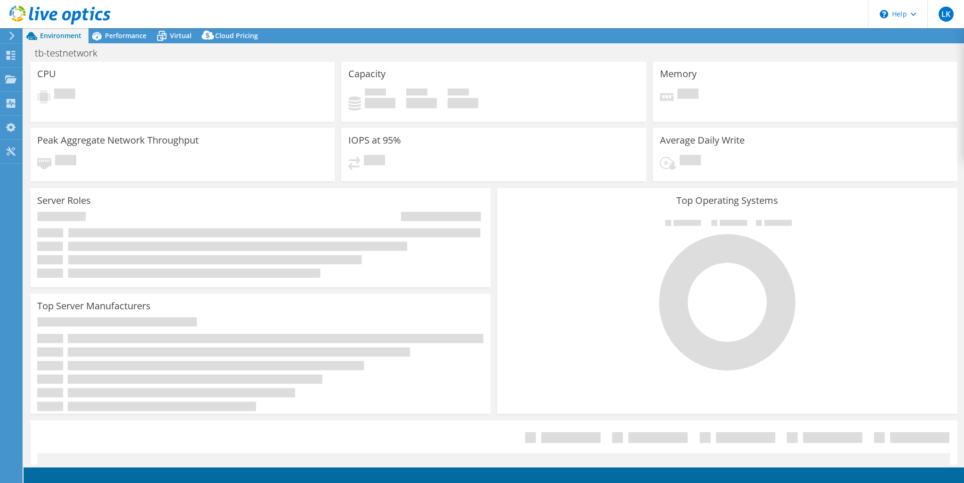
select select "USD"
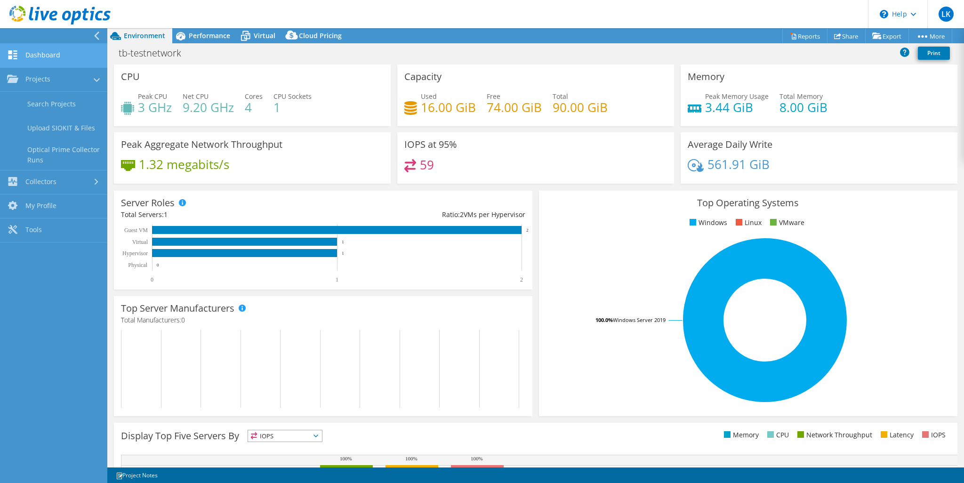
click at [19, 58] on link "Dashboard" at bounding box center [53, 56] width 107 height 24
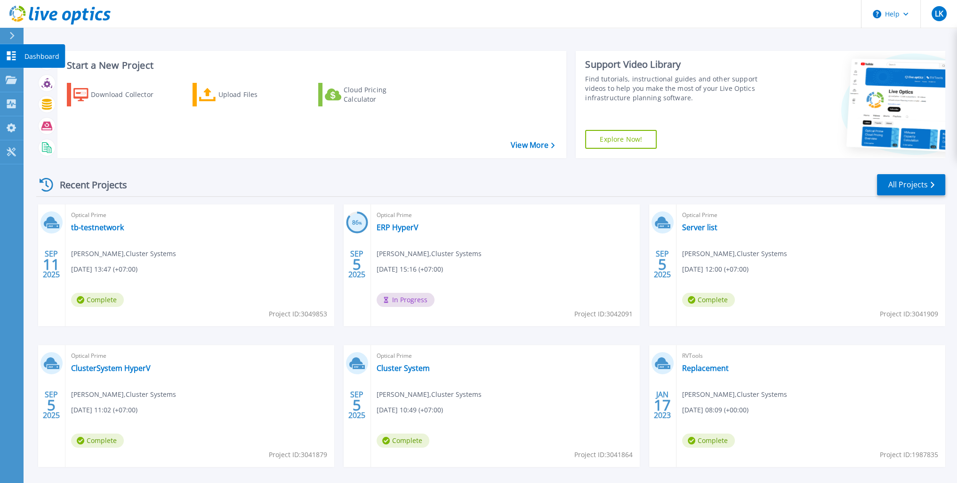
click at [9, 53] on icon at bounding box center [11, 55] width 9 height 9
click at [97, 230] on link "tb-testnetwork" at bounding box center [97, 227] width 53 height 9
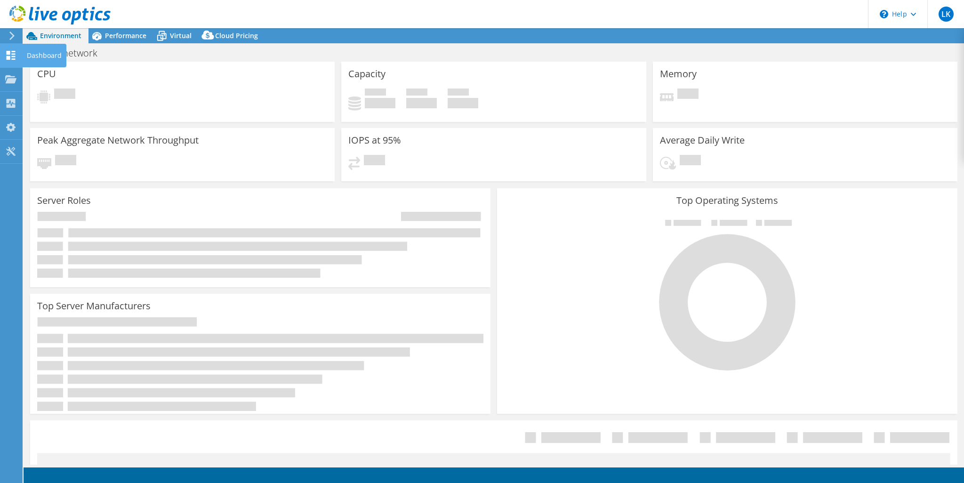
select select "USD"
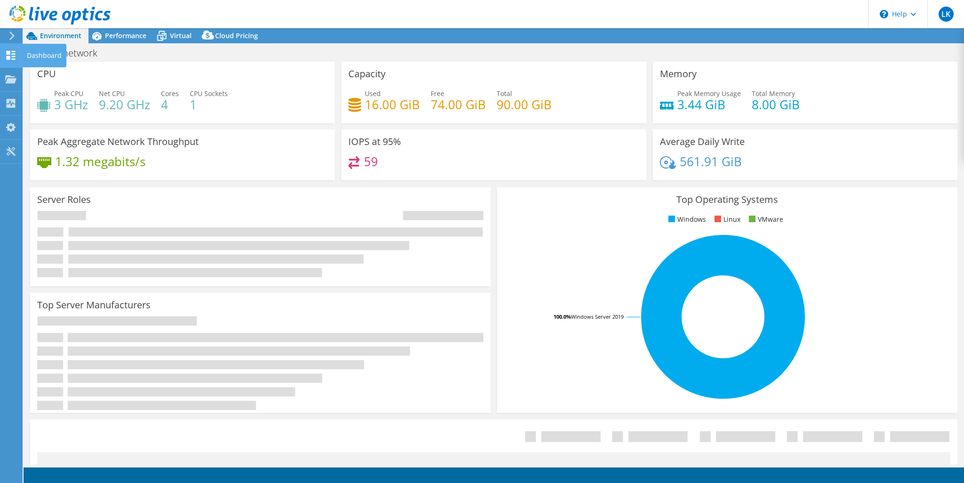
click at [9, 55] on icon at bounding box center [10, 55] width 11 height 9
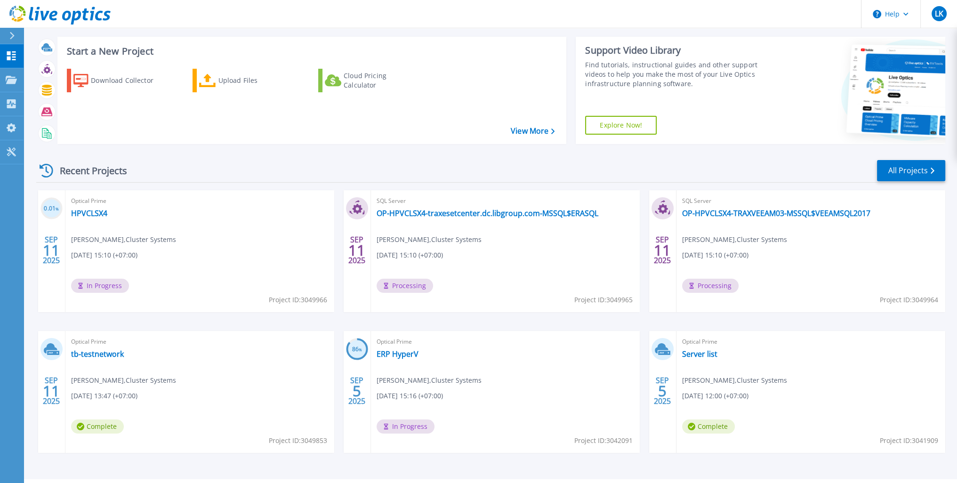
scroll to position [39, 0]
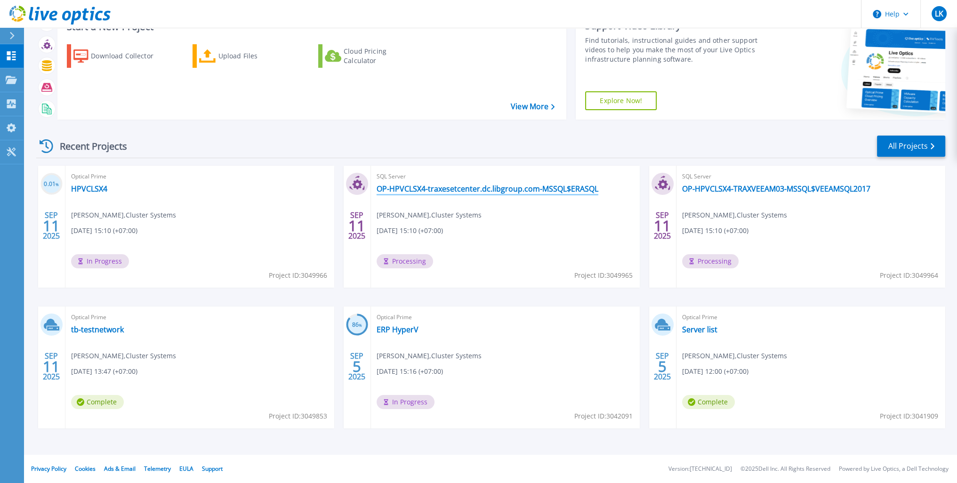
click at [417, 188] on link "OP-HPVCLSX4-traxesetcenter.dc.libgroup.com-MSSQL$ERASQL" at bounding box center [488, 188] width 222 height 9
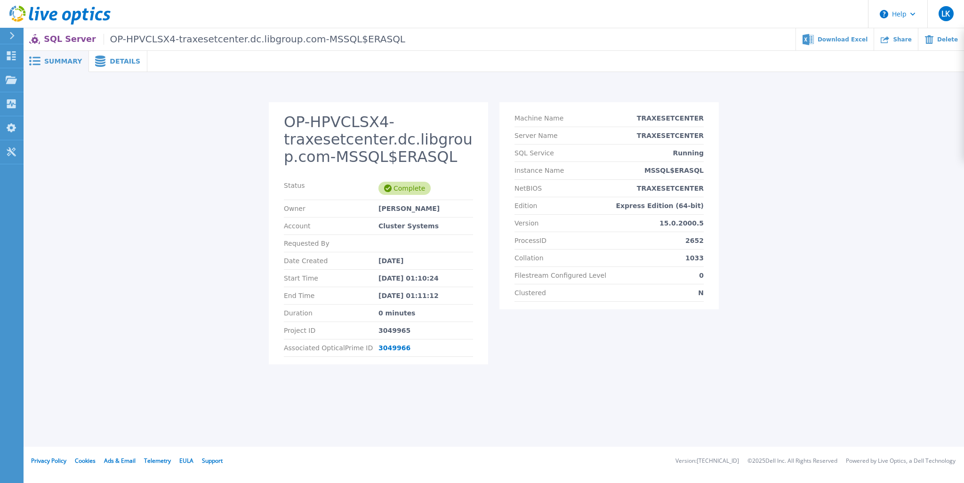
click at [104, 56] on span at bounding box center [99, 61] width 21 height 11
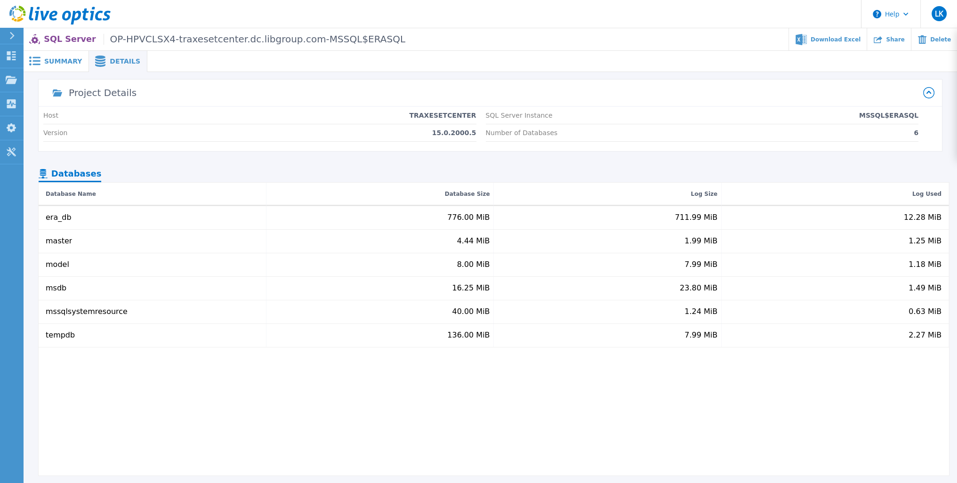
click at [63, 65] on span "Summary" at bounding box center [63, 61] width 38 height 7
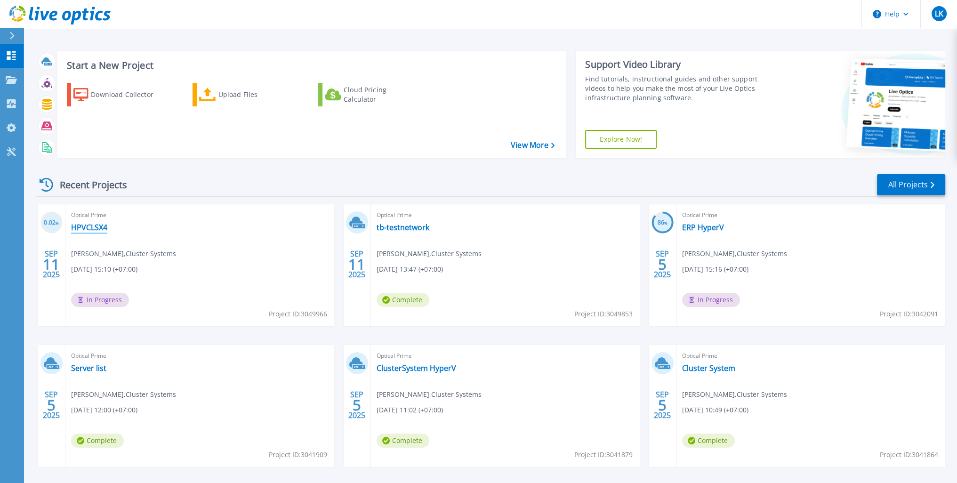
click at [100, 223] on link "HPVCLSX4" at bounding box center [89, 227] width 36 height 9
